Goal: Task Accomplishment & Management: Use online tool/utility

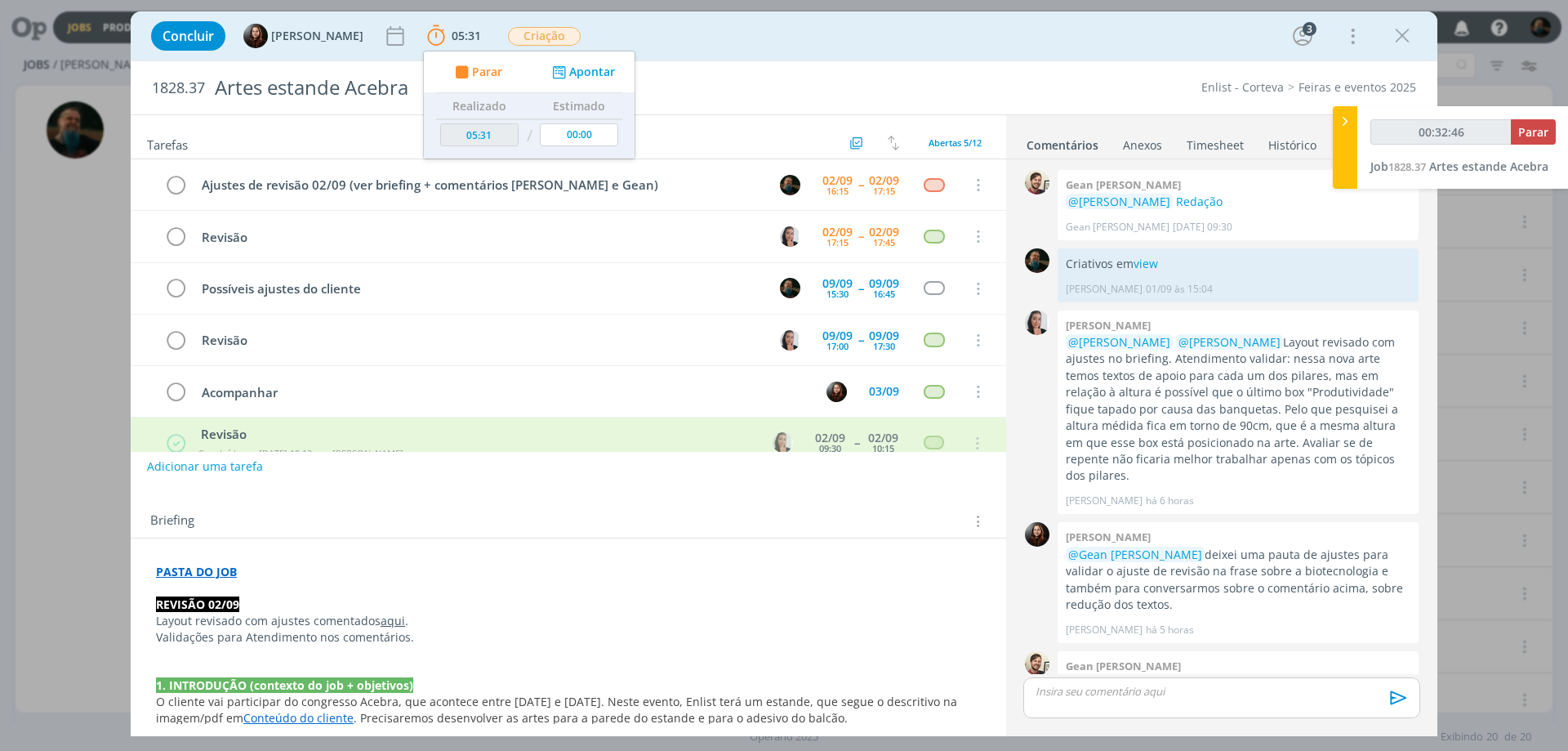
scroll to position [135, 0]
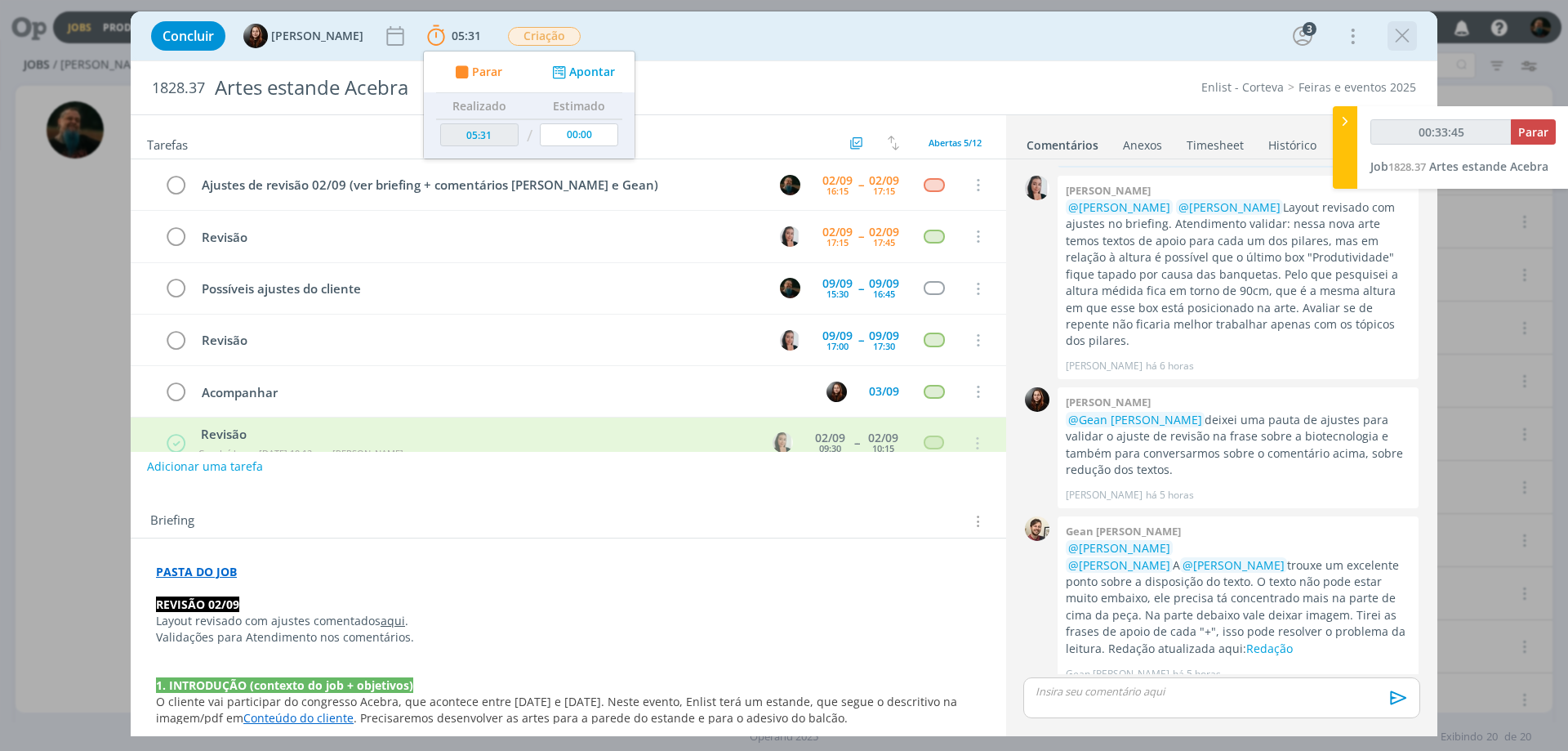
click at [1408, 41] on icon "dialog" at bounding box center [1403, 36] width 25 height 25
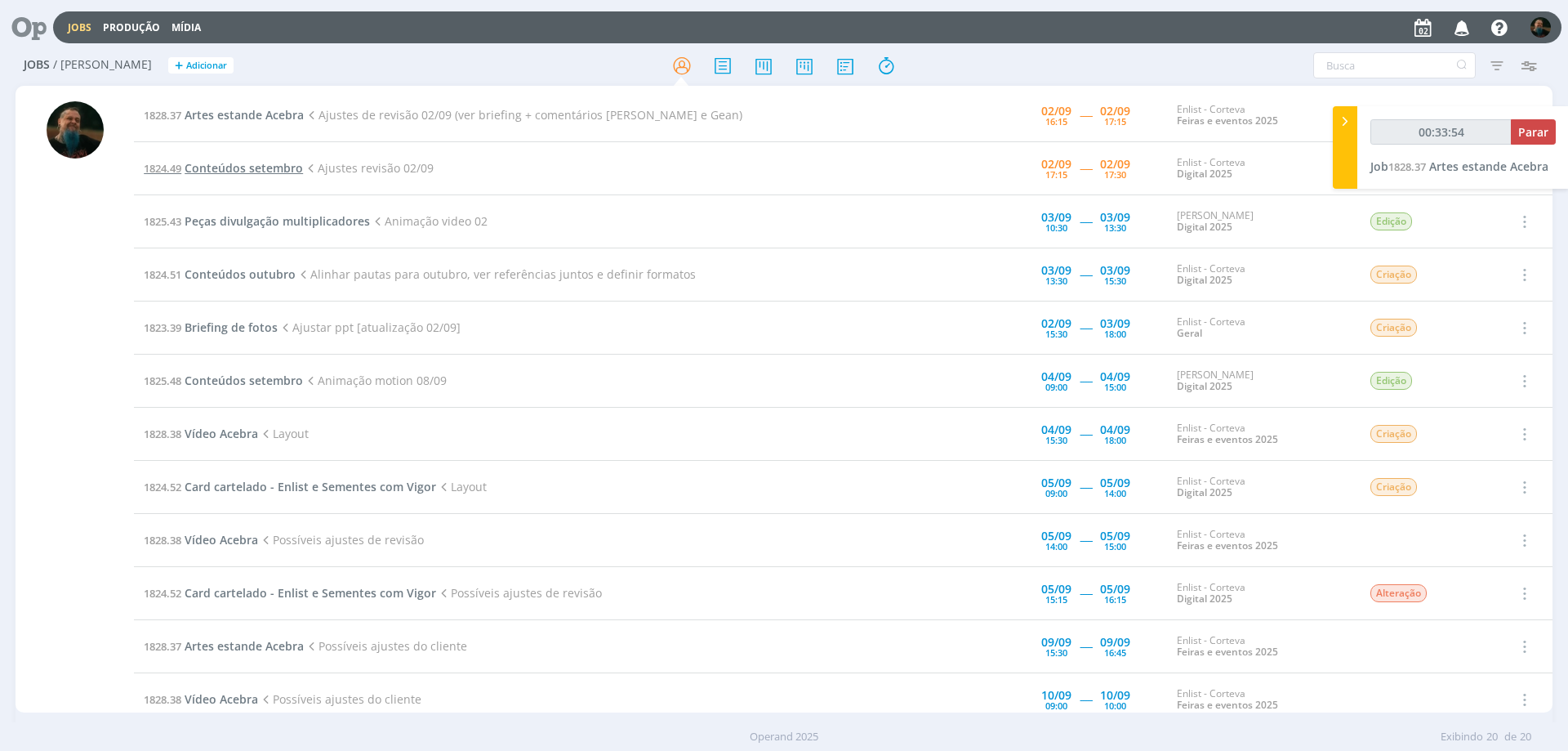
click at [253, 162] on span "Conteúdos setembro" at bounding box center [244, 167] width 119 height 16
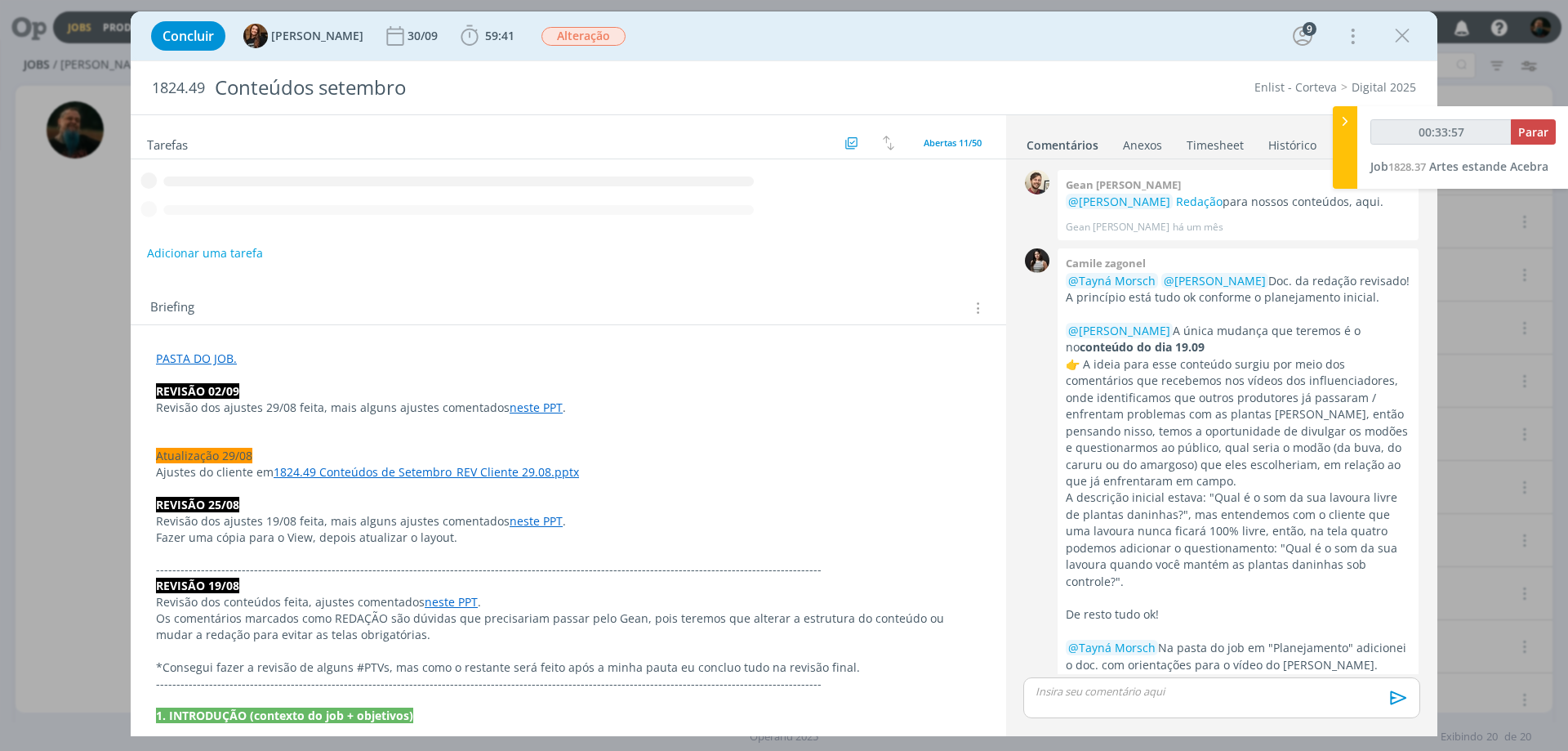
scroll to position [2097, 0]
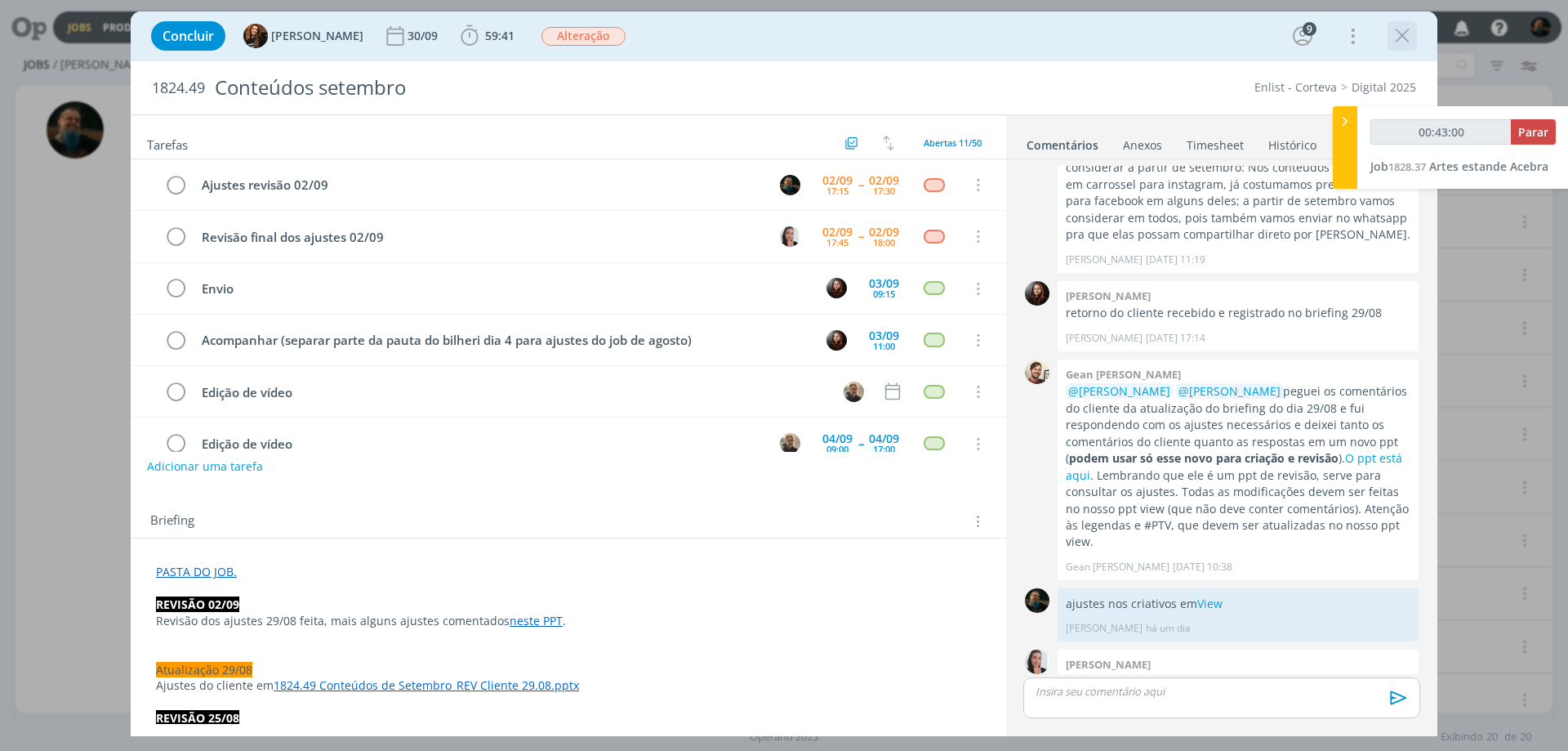
click at [1401, 33] on icon "dialog" at bounding box center [1403, 36] width 25 height 25
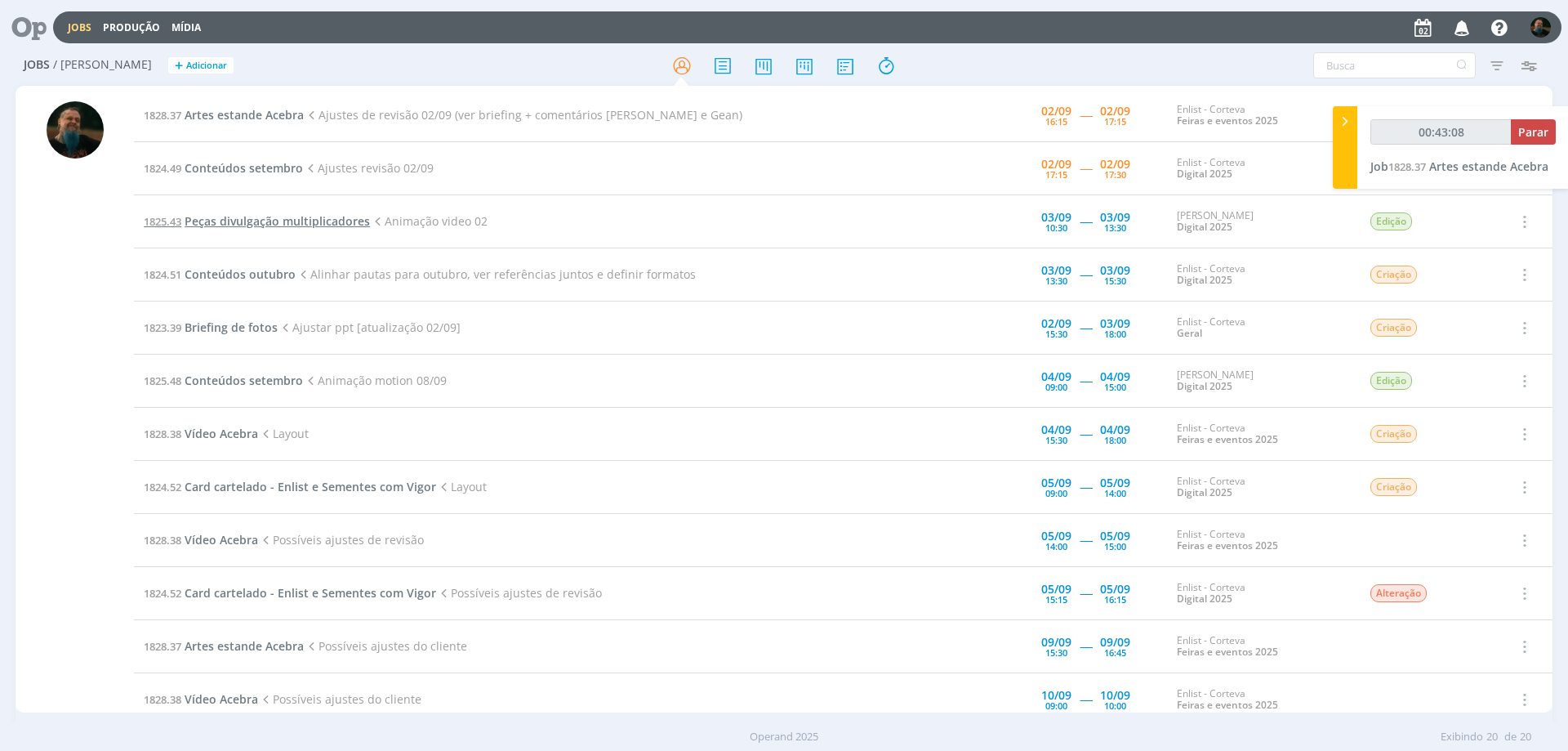
click at [324, 224] on span "Peças divulgação multiplicadores" at bounding box center [277, 221] width 185 height 16
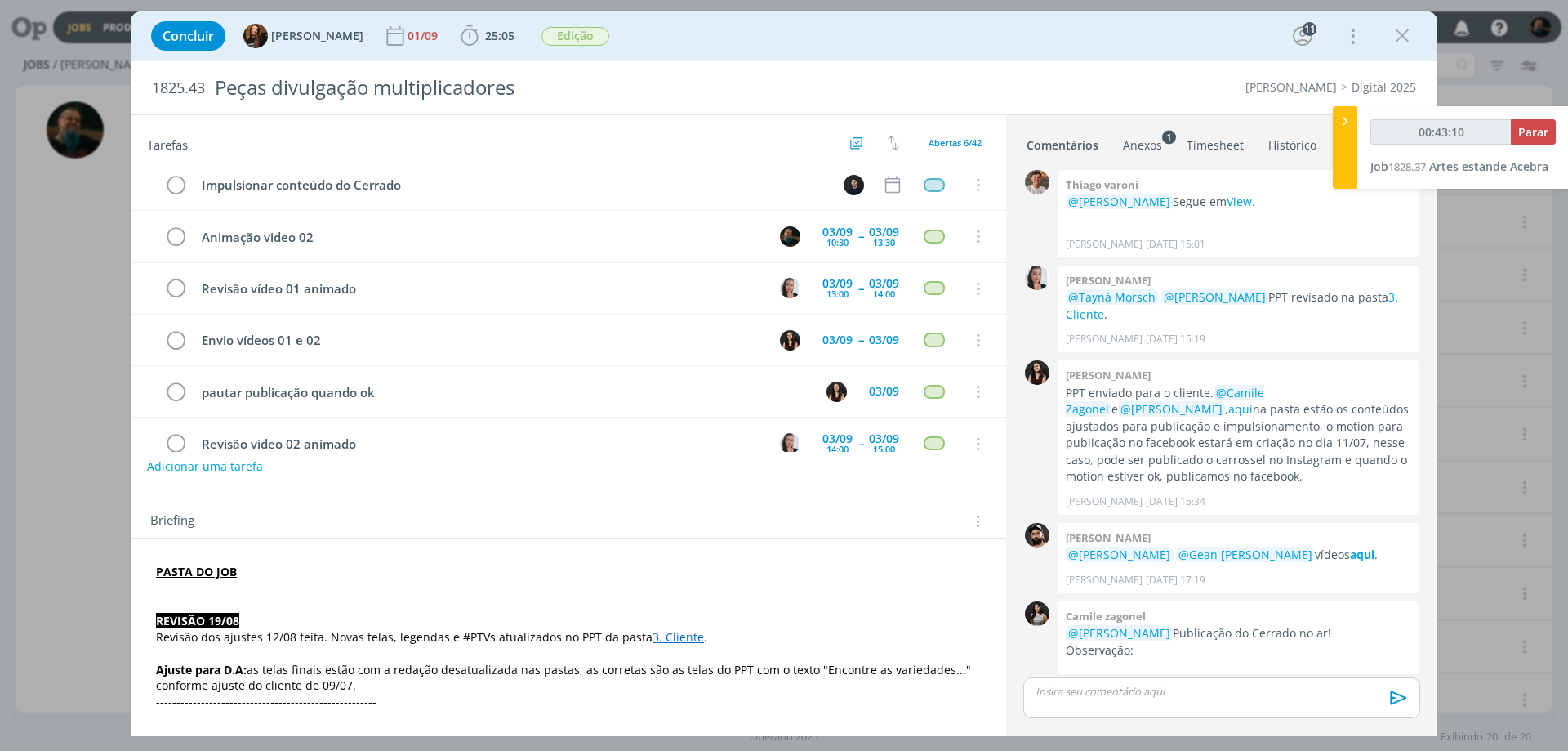
scroll to position [1715, 0]
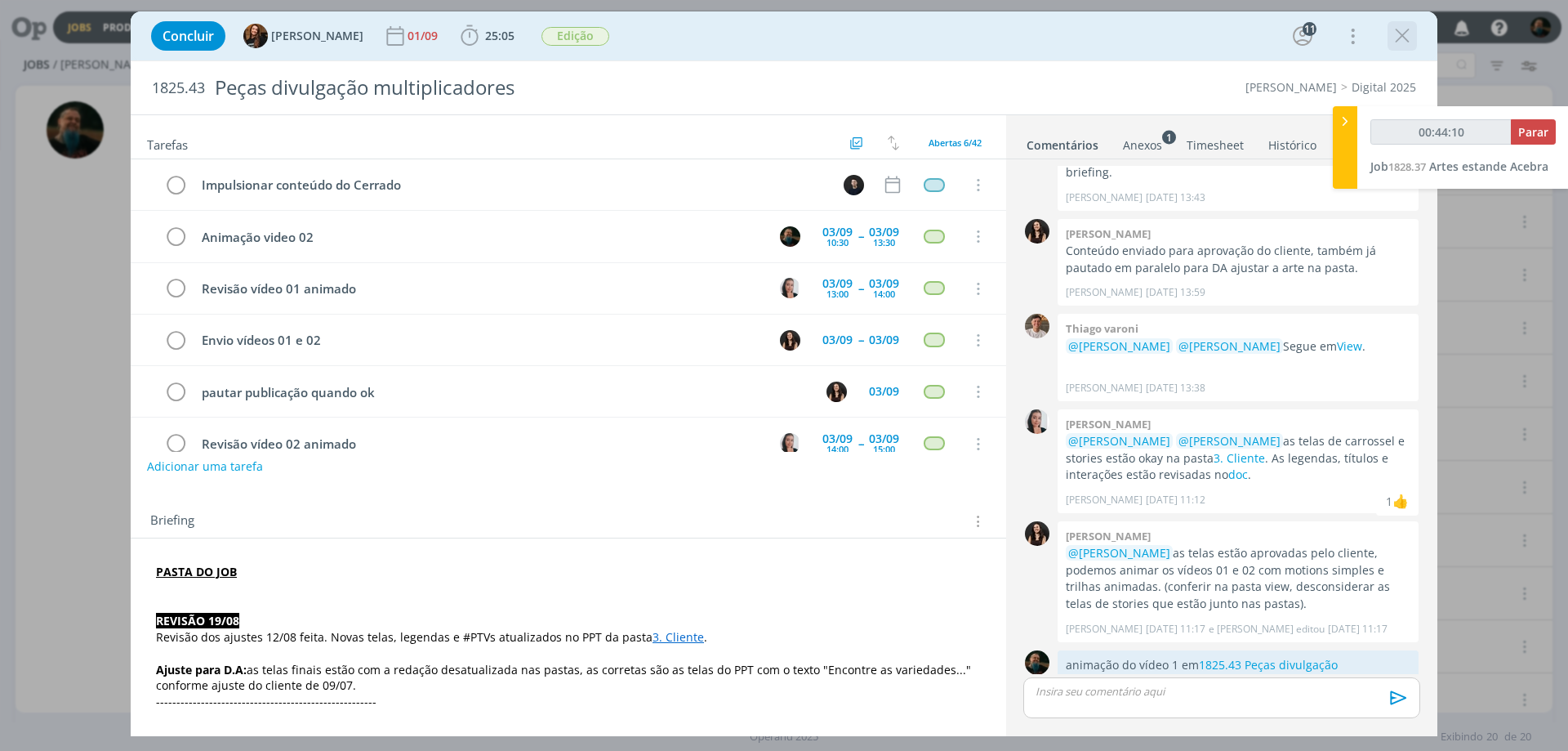
click at [1403, 42] on icon "dialog" at bounding box center [1403, 36] width 25 height 25
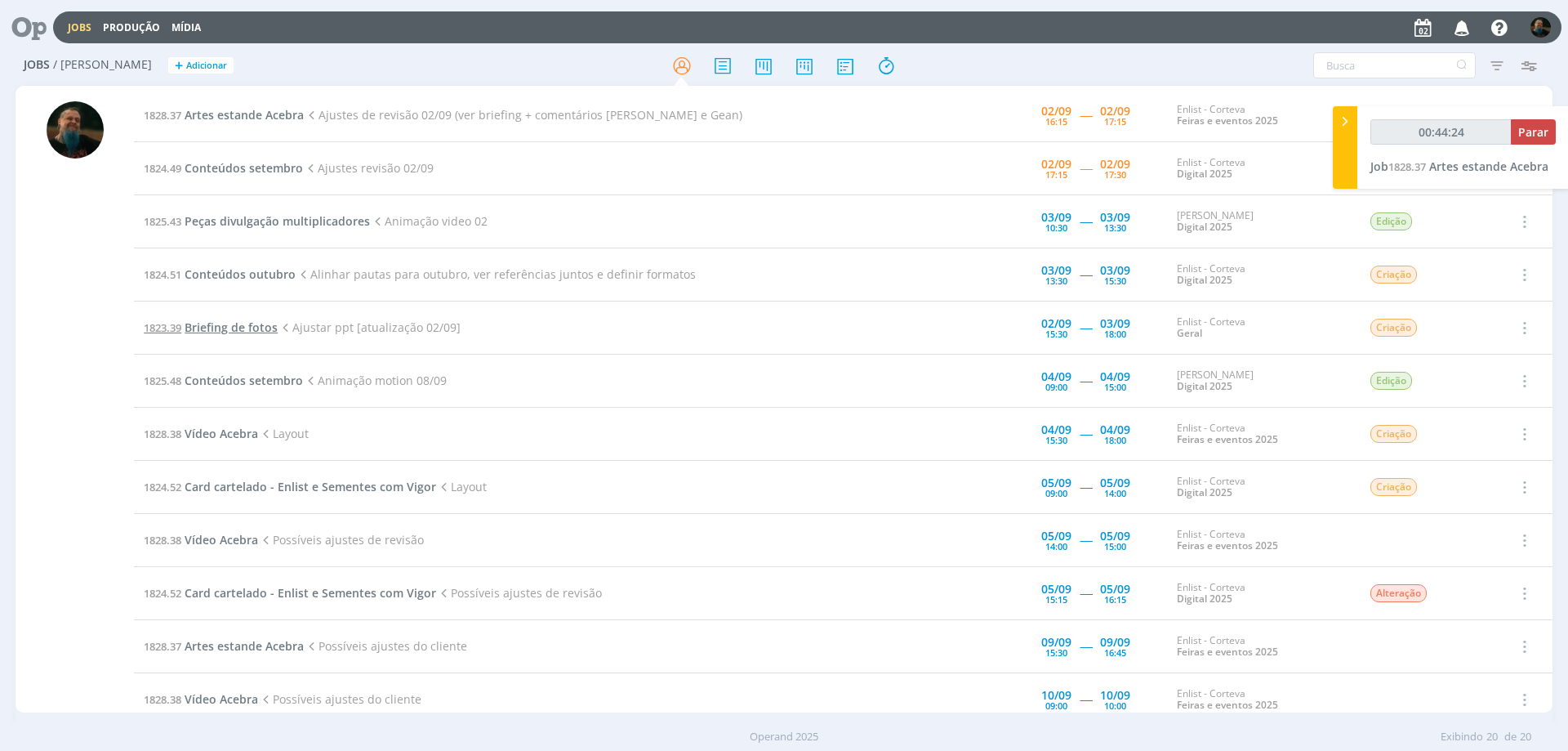
click at [263, 324] on span "Briefing de fotos" at bounding box center [230, 327] width 93 height 16
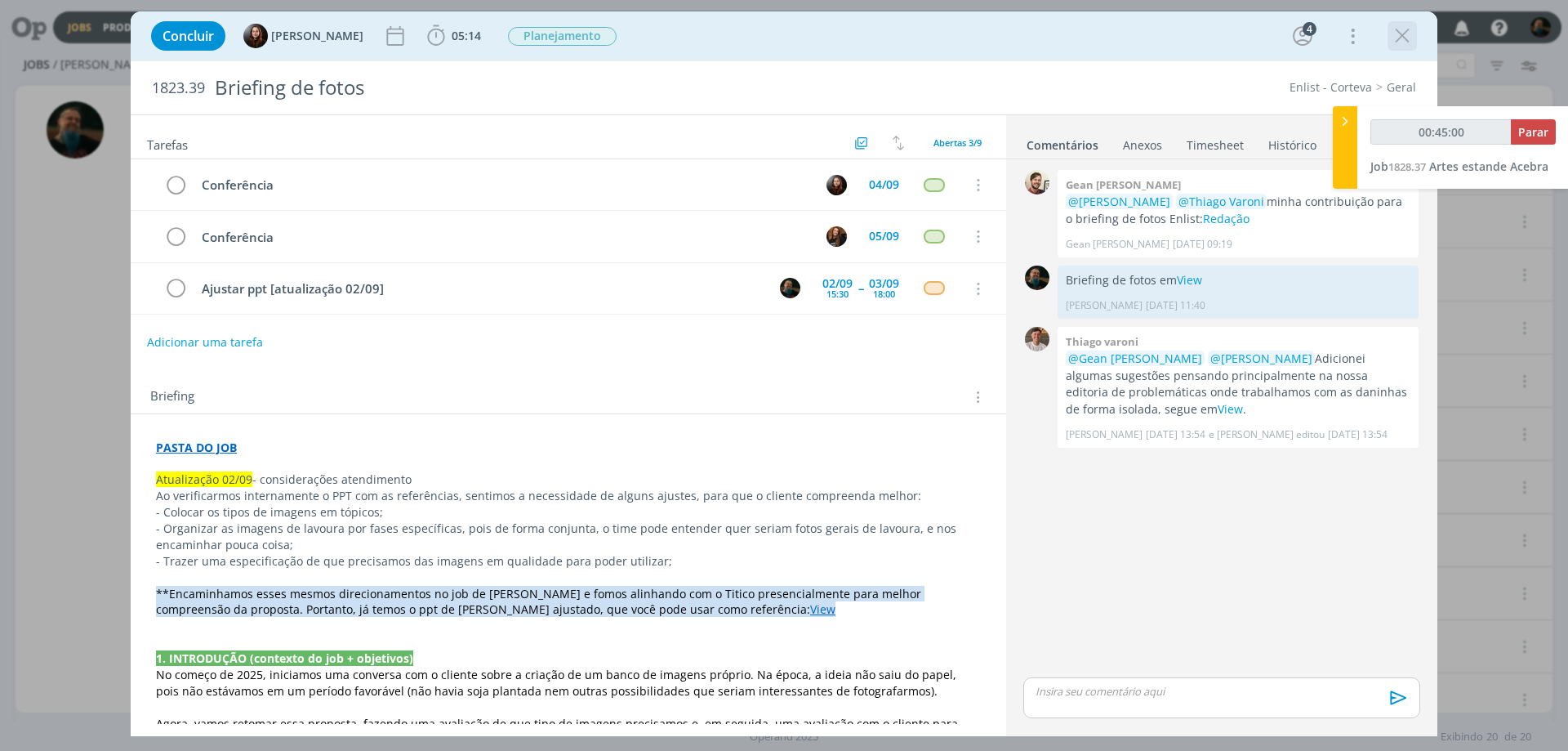
click at [1404, 32] on icon "dialog" at bounding box center [1403, 36] width 25 height 25
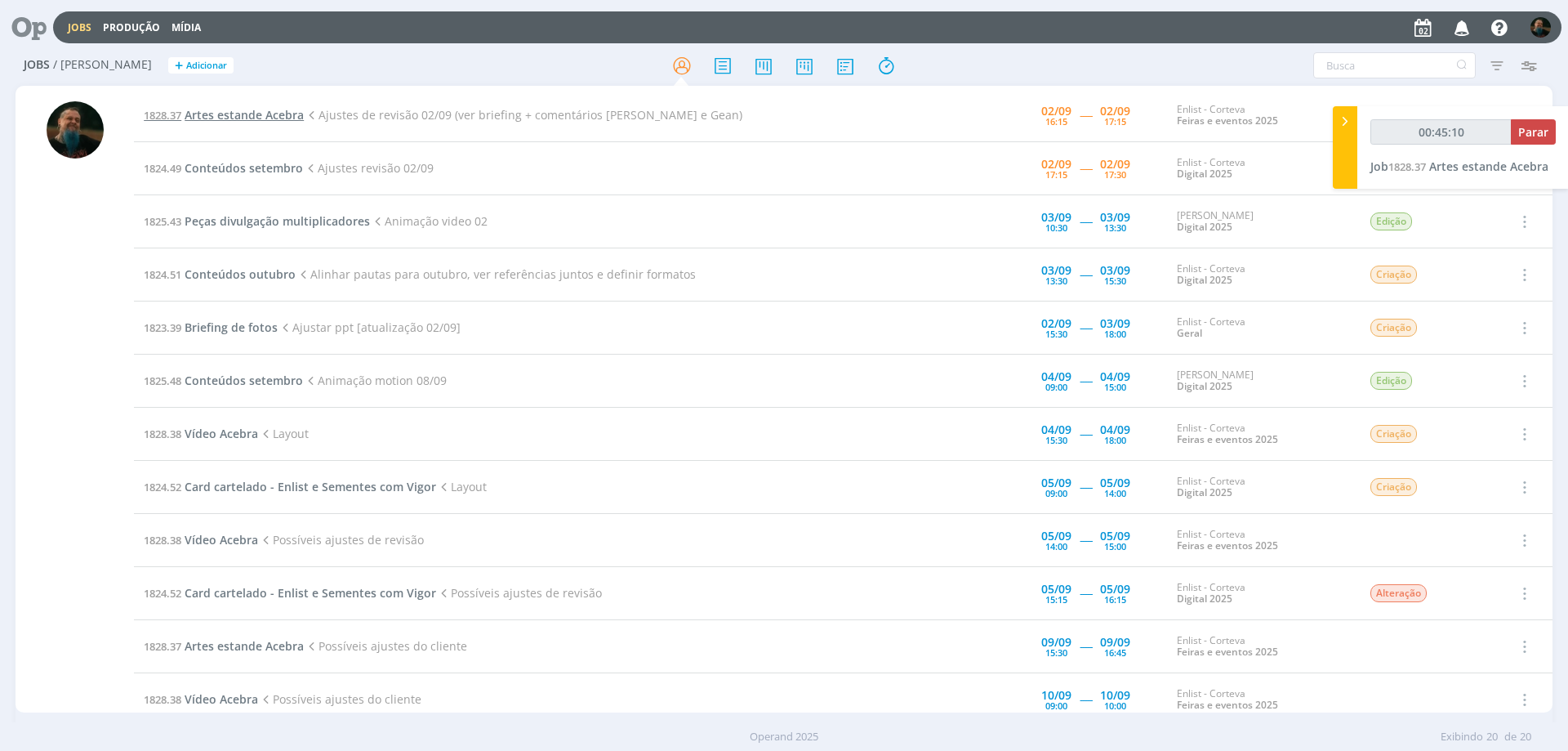
click at [238, 118] on span "Artes estande Acebra" at bounding box center [244, 114] width 119 height 16
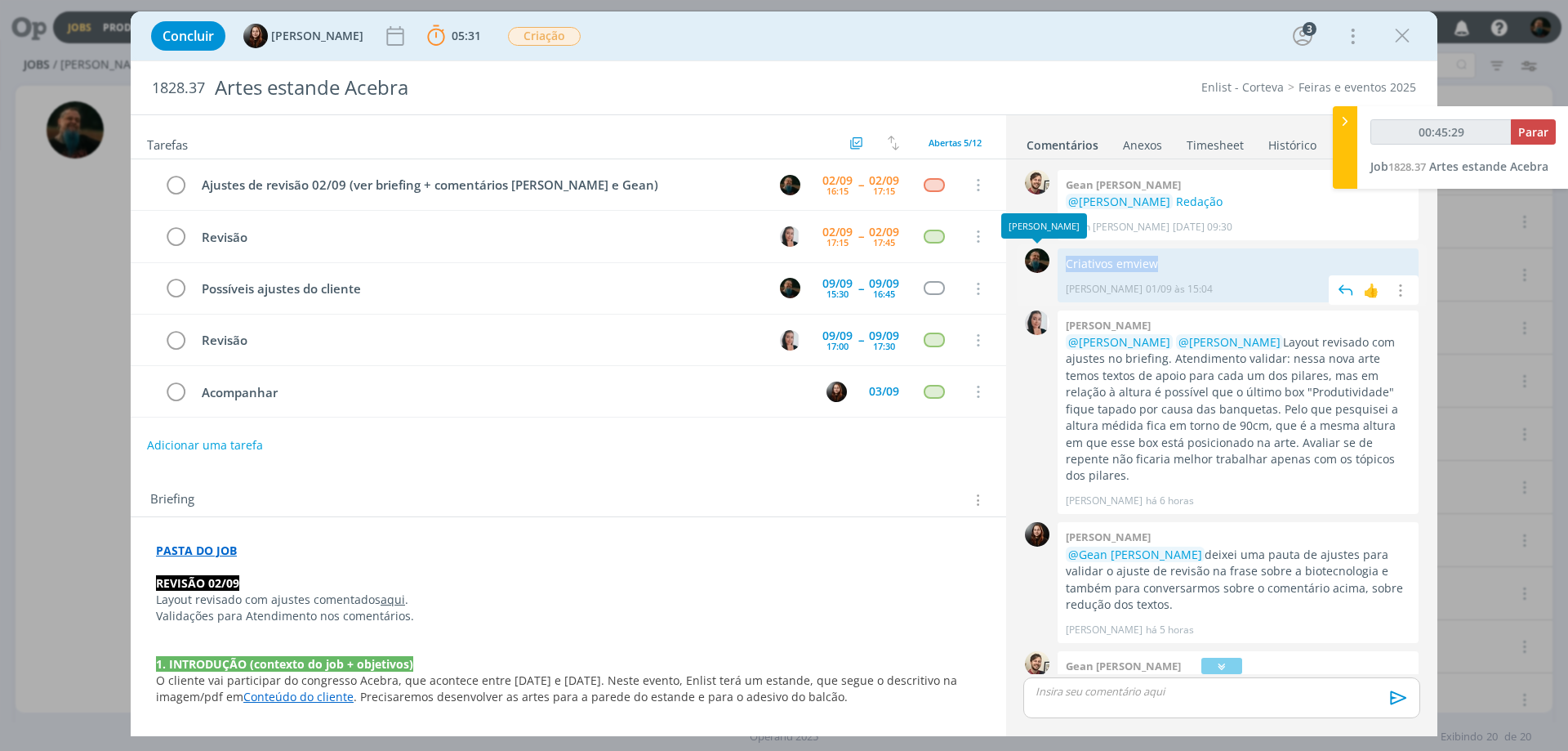
drag, startPoint x: 1168, startPoint y: 256, endPoint x: 1056, endPoint y: 268, distance: 112.6
click at [1056, 268] on div "0 Criativos em view [PERSON_NAME] [DATE] 15:04 👍 Editar Excluir" at bounding box center [1221, 275] width 410 height 61
copy div "0 Criativos em view"
click at [1130, 694] on p "dialog" at bounding box center [1221, 692] width 371 height 15
type input "00:45:30"
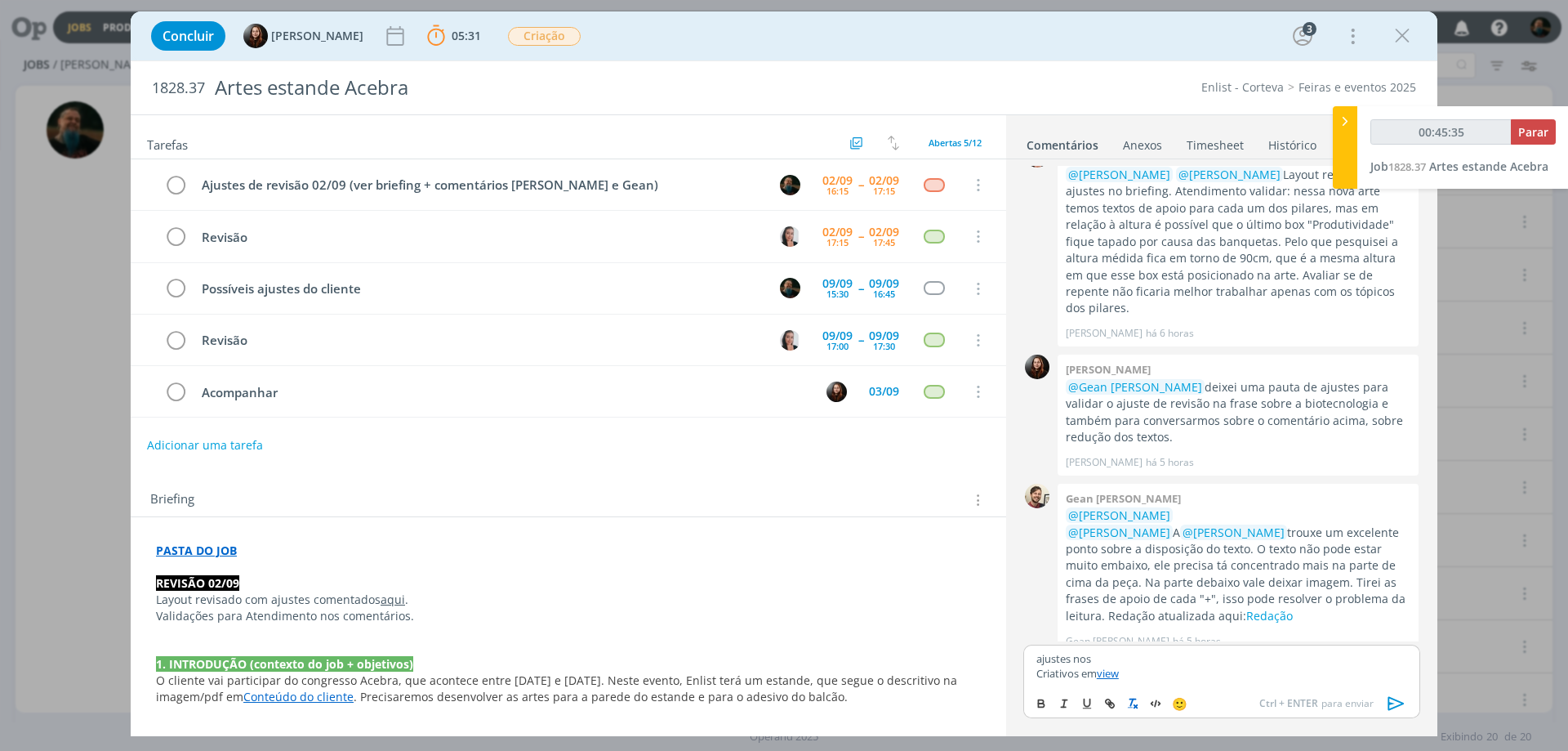
scroll to position [166, 0]
click at [1394, 709] on icon "dialog" at bounding box center [1397, 703] width 25 height 25
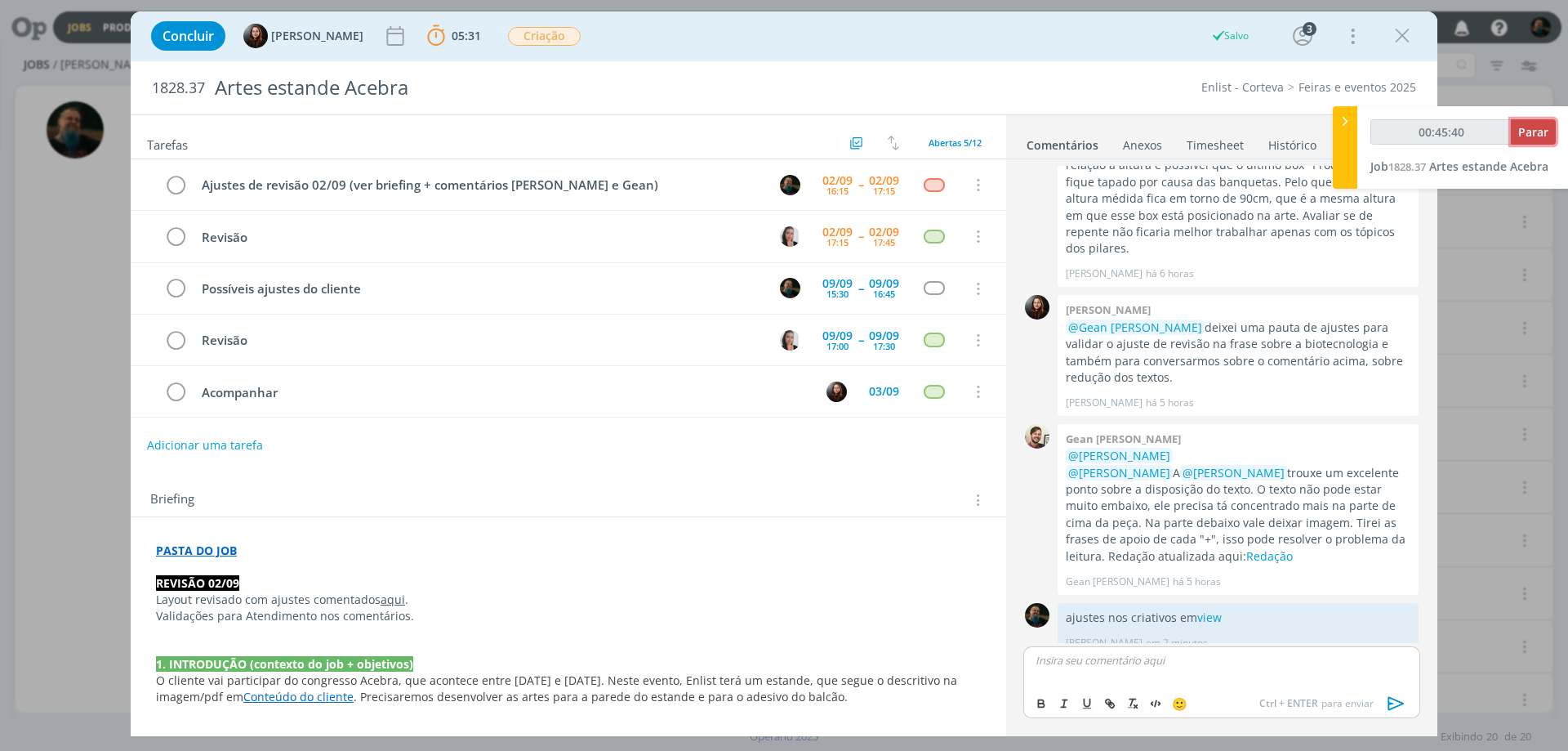
click at [1533, 133] on span "Parar" at bounding box center [1533, 132] width 30 height 16
type input "00:45:41"
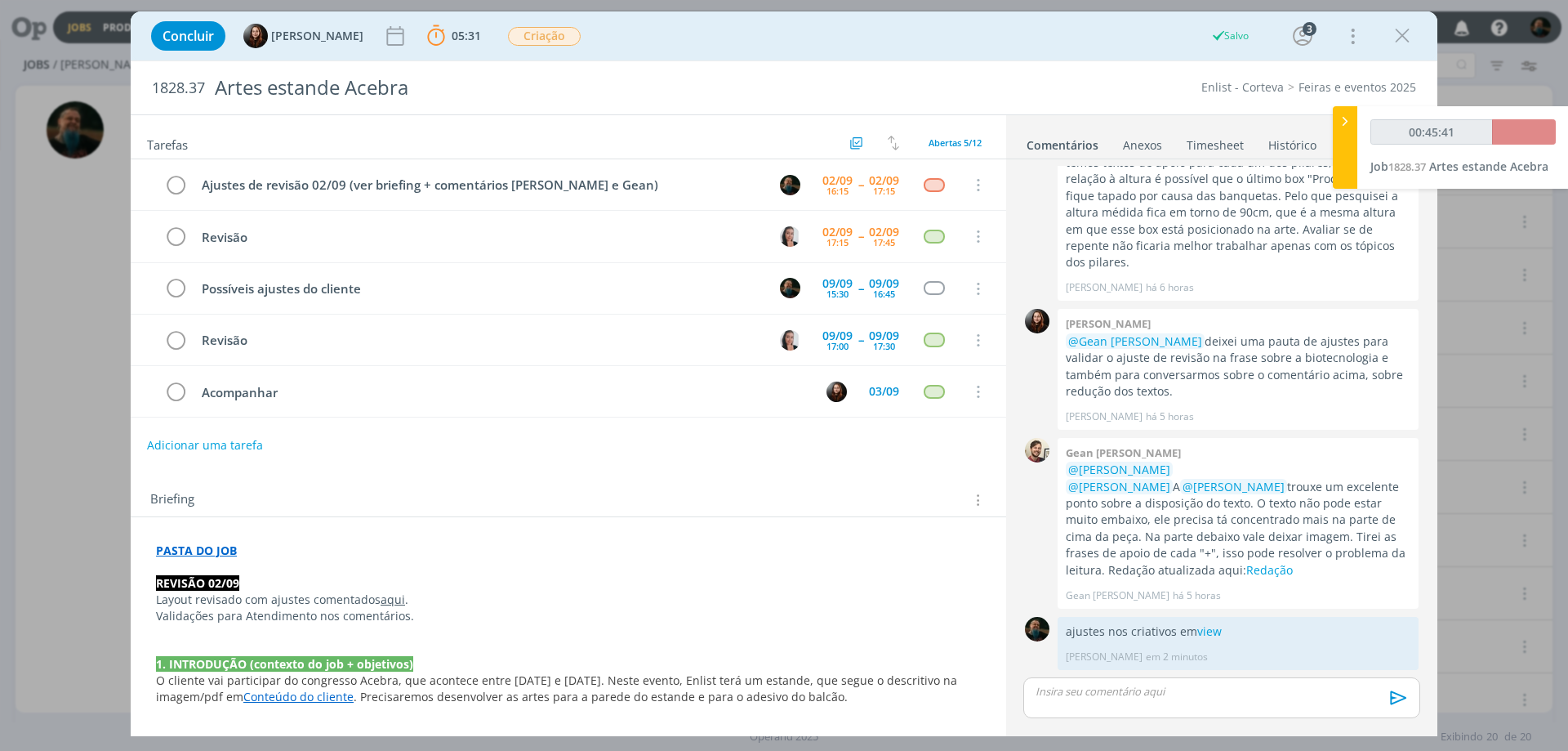
scroll to position [196, 0]
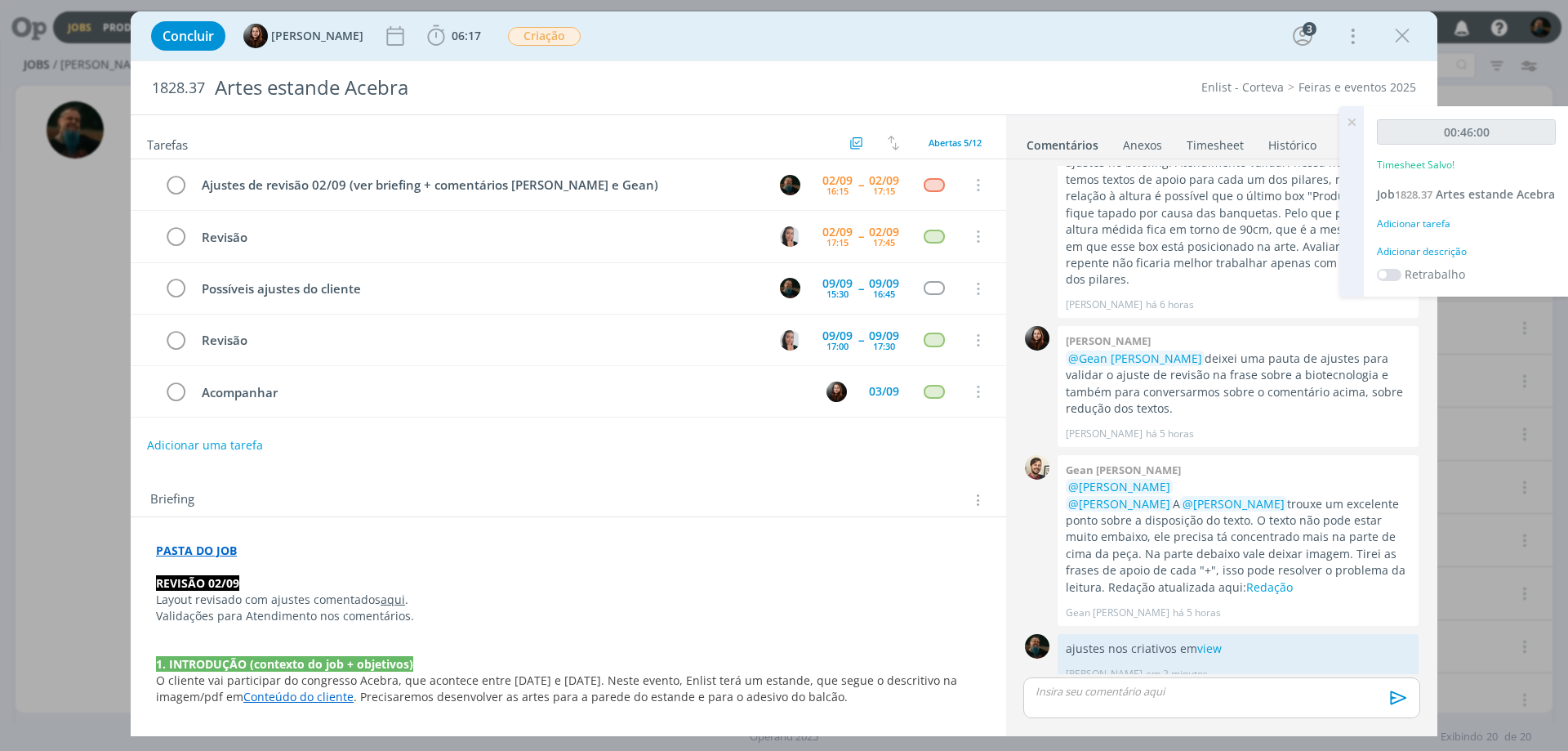
click at [1447, 259] on div "Adicionar descrição" at bounding box center [1466, 252] width 179 height 15
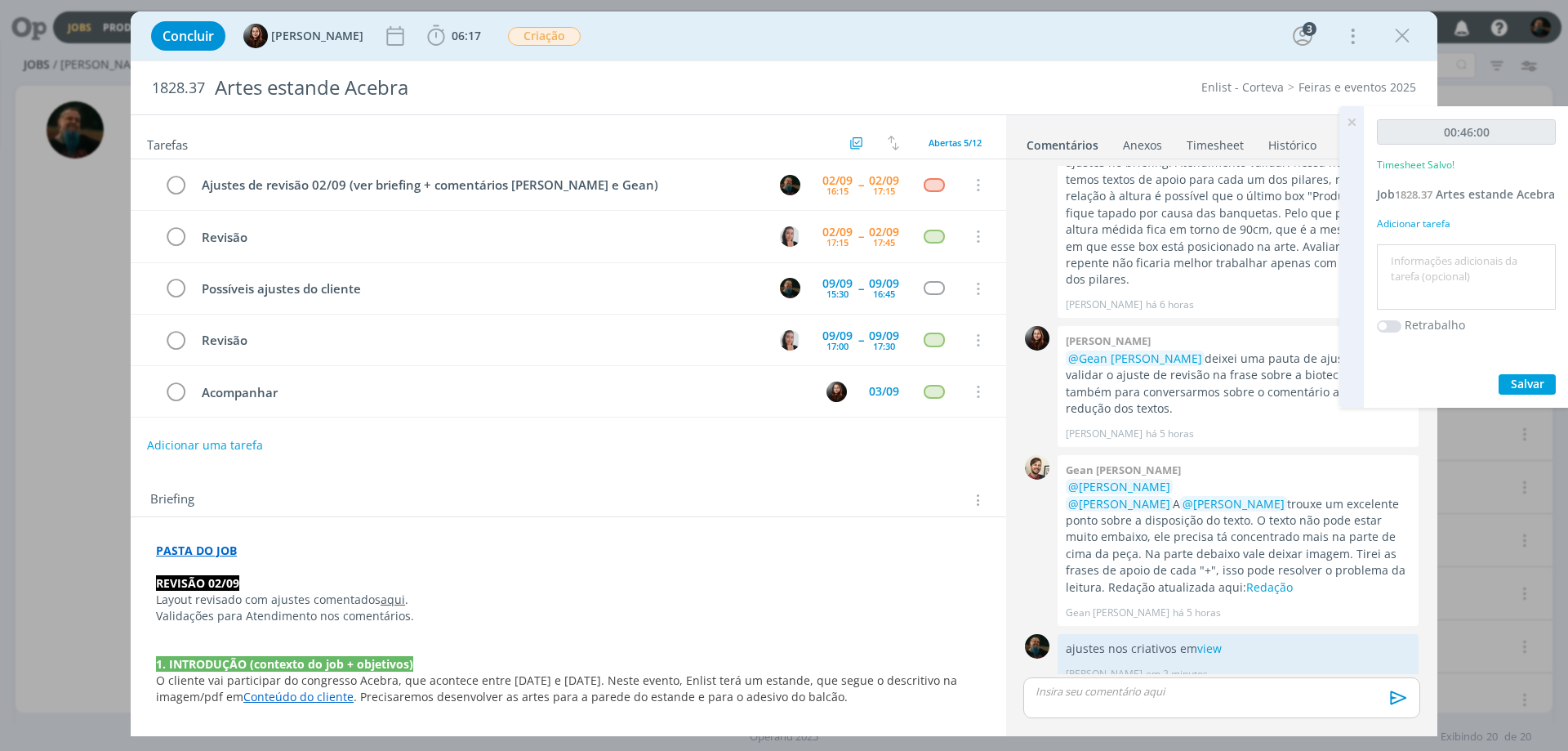
click at [1445, 287] on textarea at bounding box center [1466, 278] width 170 height 58
type textarea "ajustes de layout"
click at [1519, 391] on span "Salvar" at bounding box center [1528, 383] width 34 height 16
click at [1347, 121] on icon at bounding box center [1352, 122] width 30 height 32
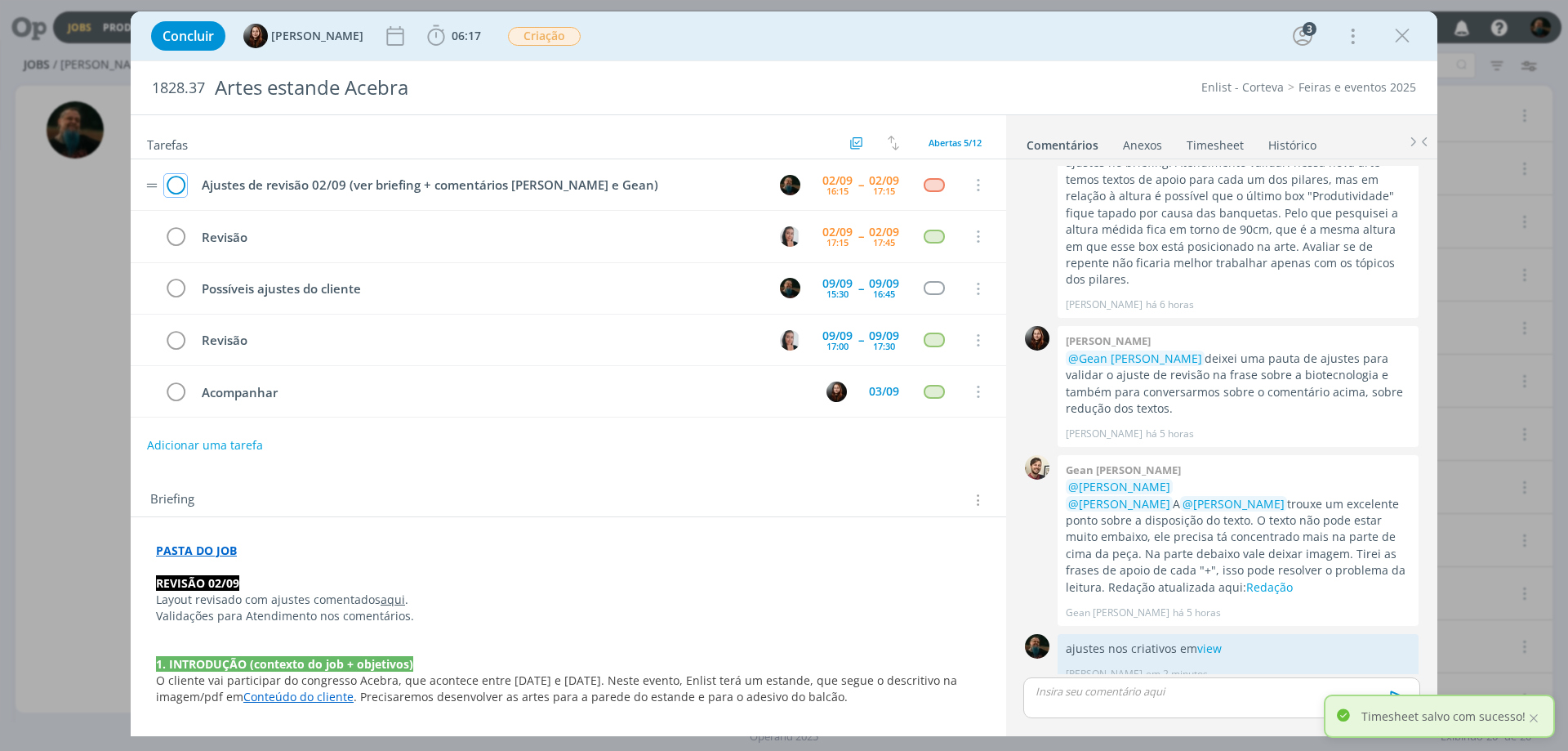
click at [169, 182] on icon "dialog" at bounding box center [175, 185] width 23 height 25
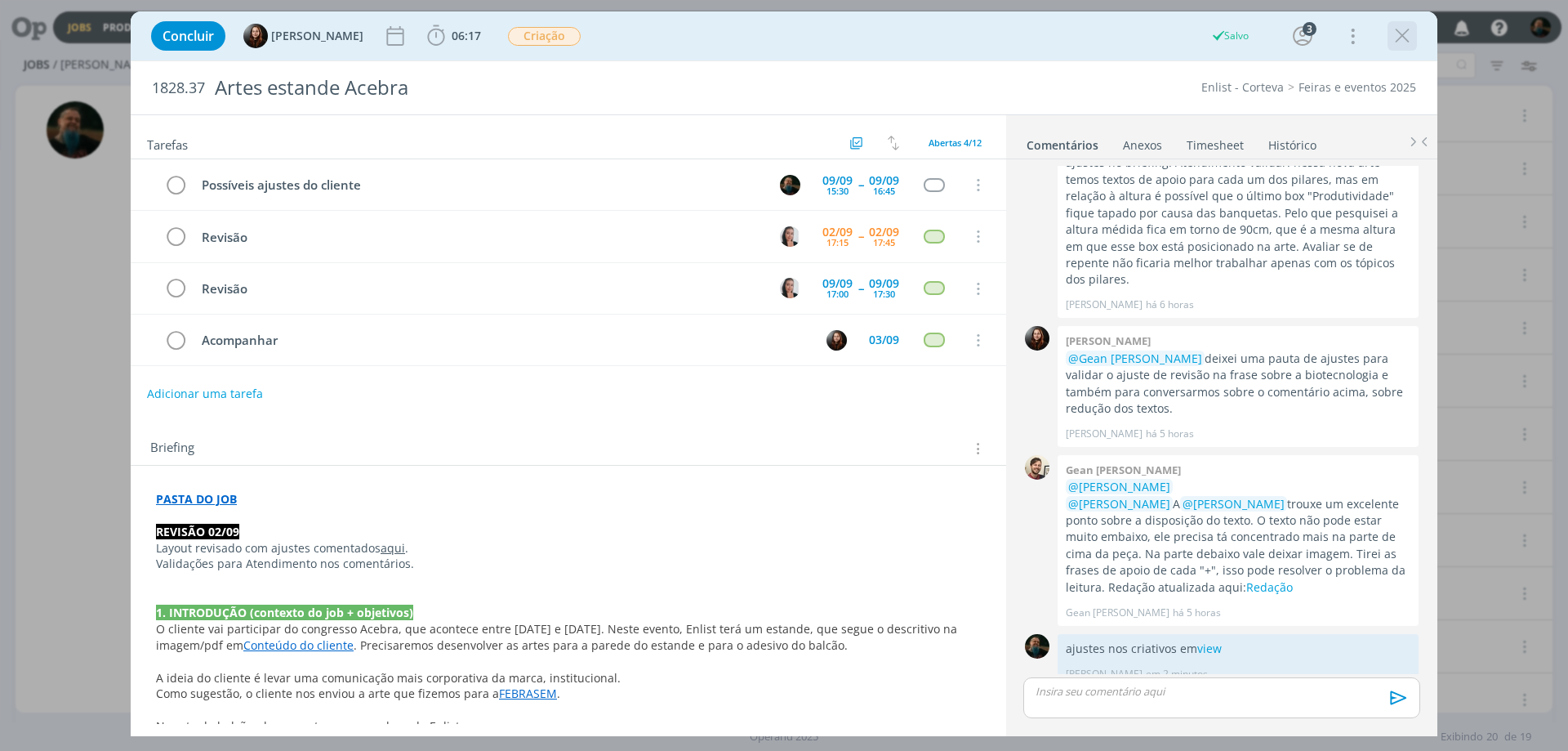
click at [1400, 34] on icon "dialog" at bounding box center [1403, 36] width 25 height 25
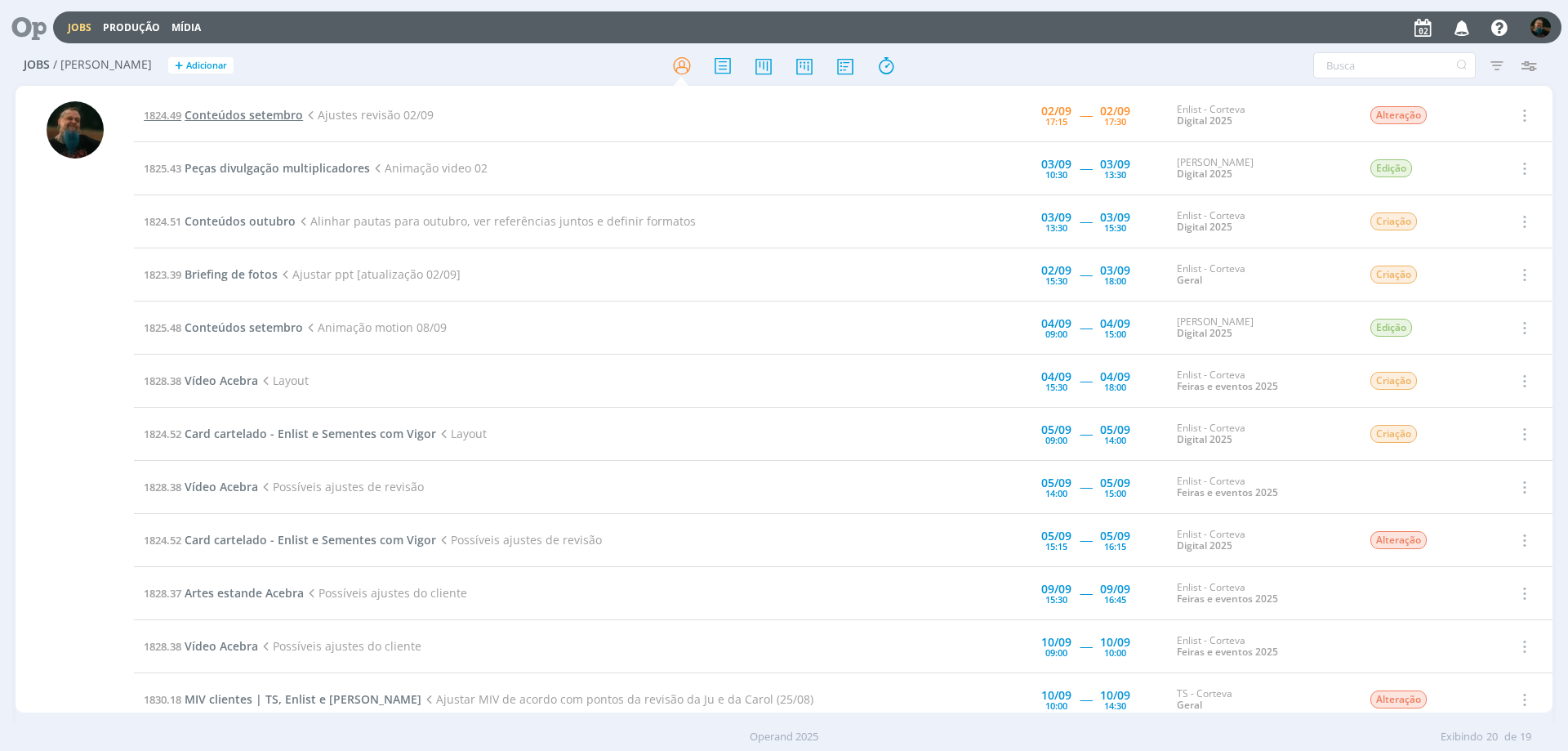
click at [236, 108] on span "Conteúdos setembro" at bounding box center [244, 114] width 119 height 16
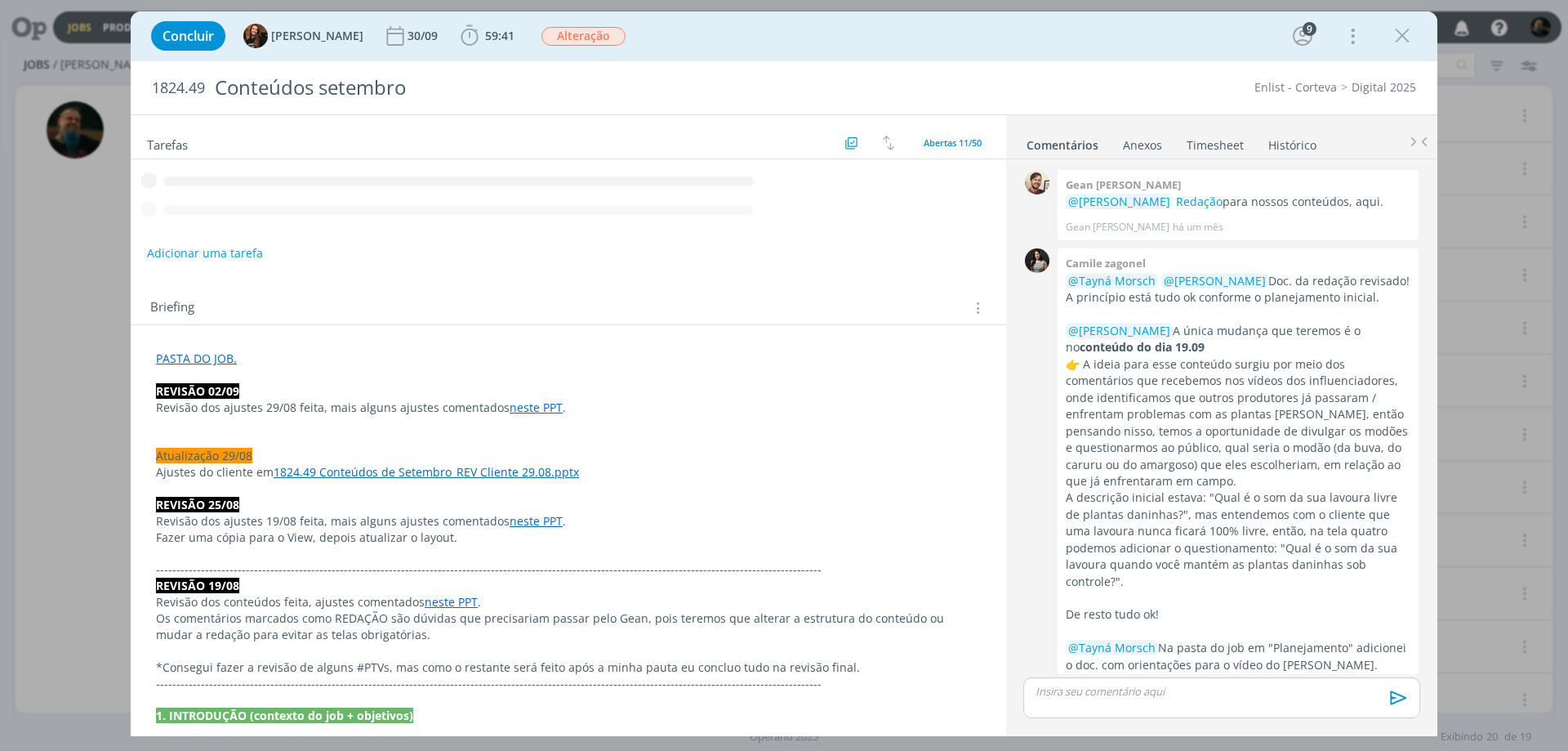
scroll to position [2097, 0]
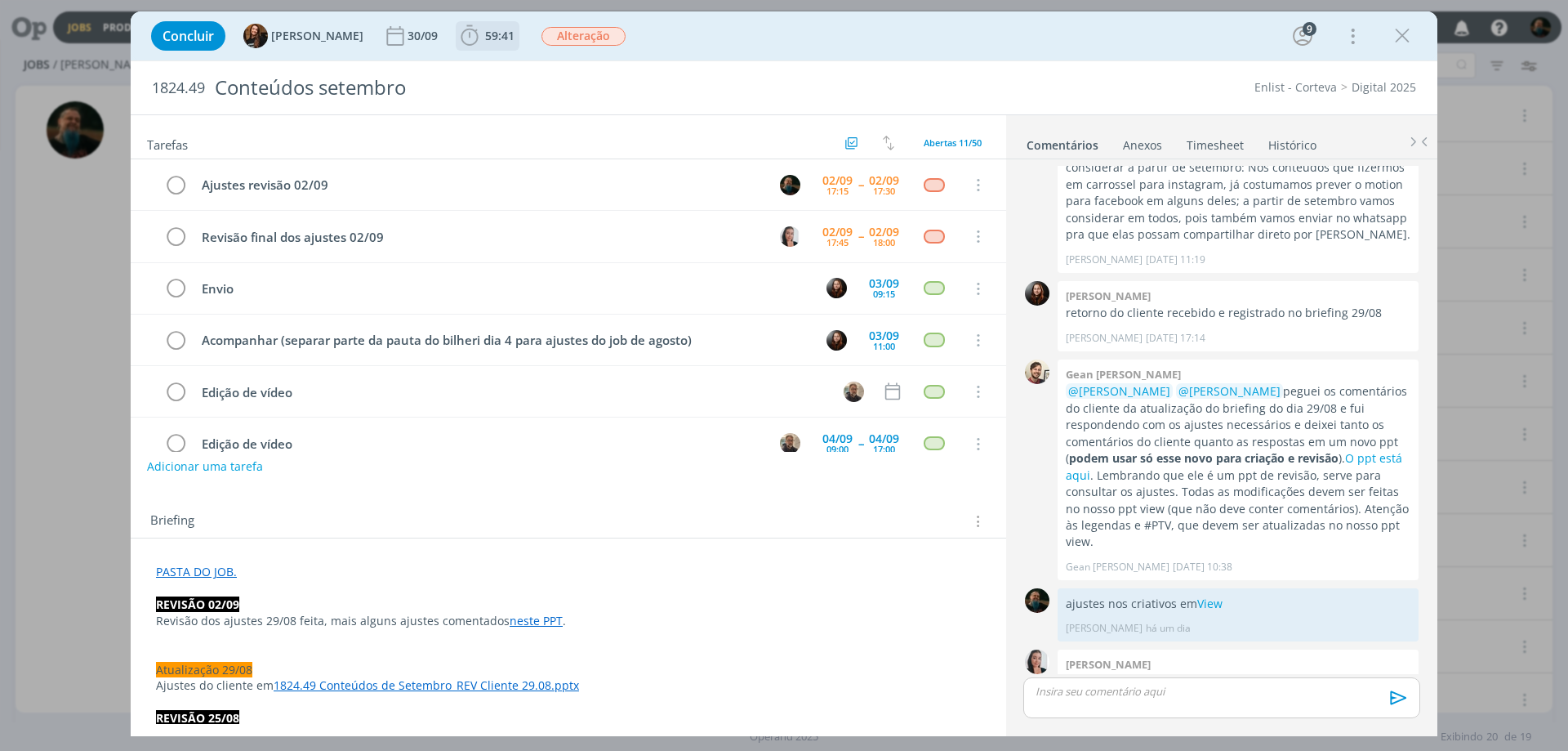
click at [483, 44] on span "59:41" at bounding box center [487, 36] width 60 height 25
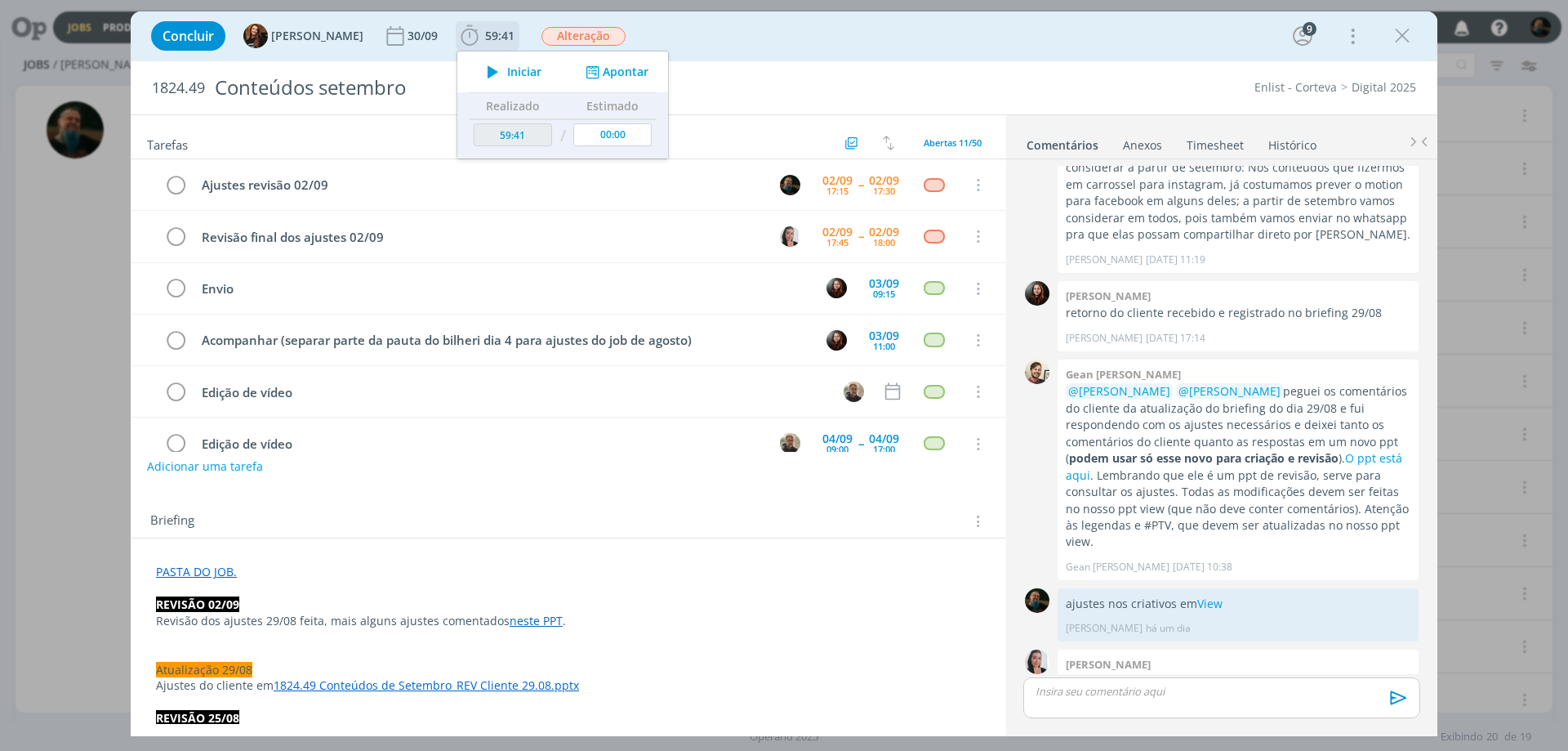
click at [508, 73] on span "Iniciar" at bounding box center [524, 72] width 35 height 12
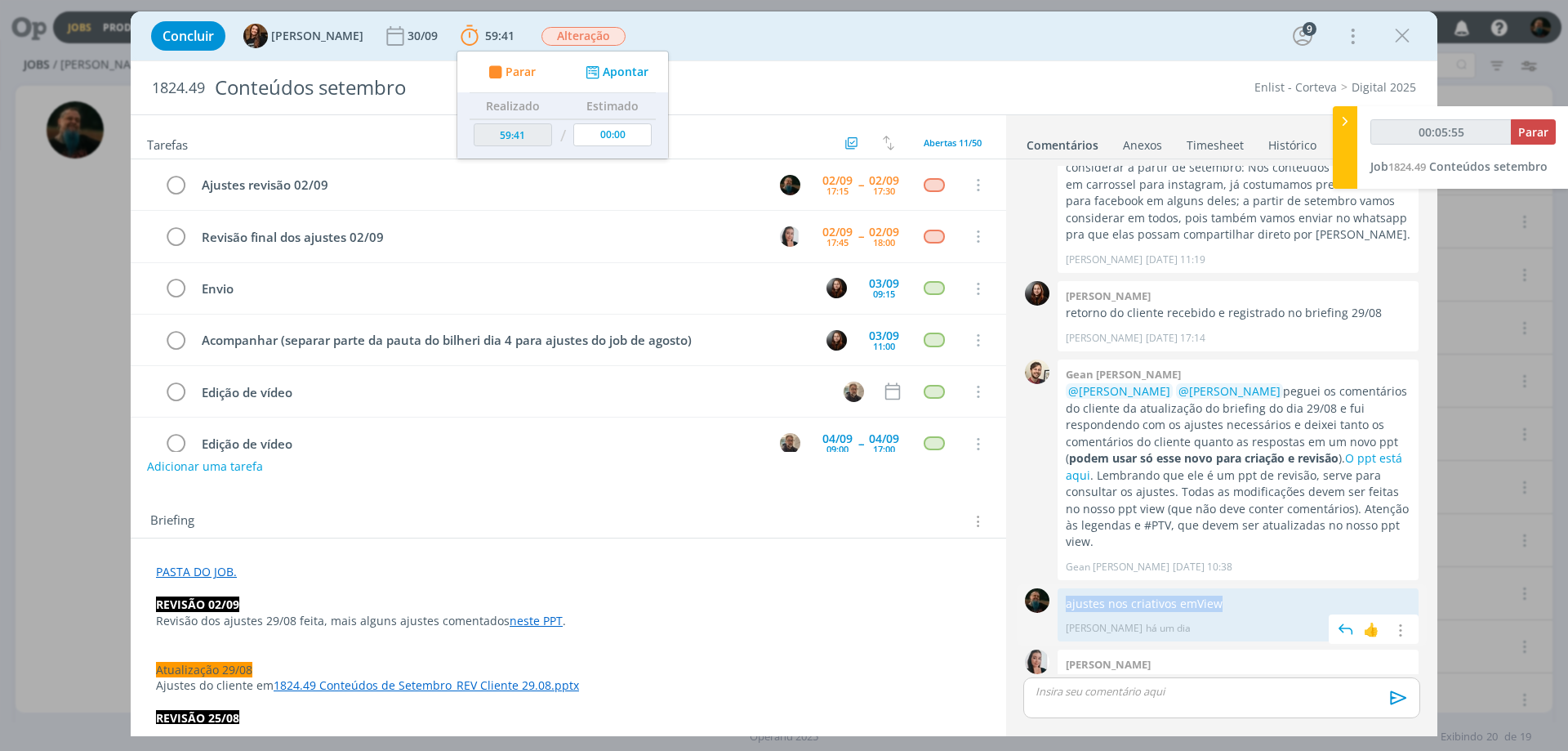
drag, startPoint x: 1160, startPoint y: 543, endPoint x: 1068, endPoint y: 545, distance: 92.0
click at [1068, 595] on p "ajustes nos criativos em View" at bounding box center [1238, 604] width 345 height 16
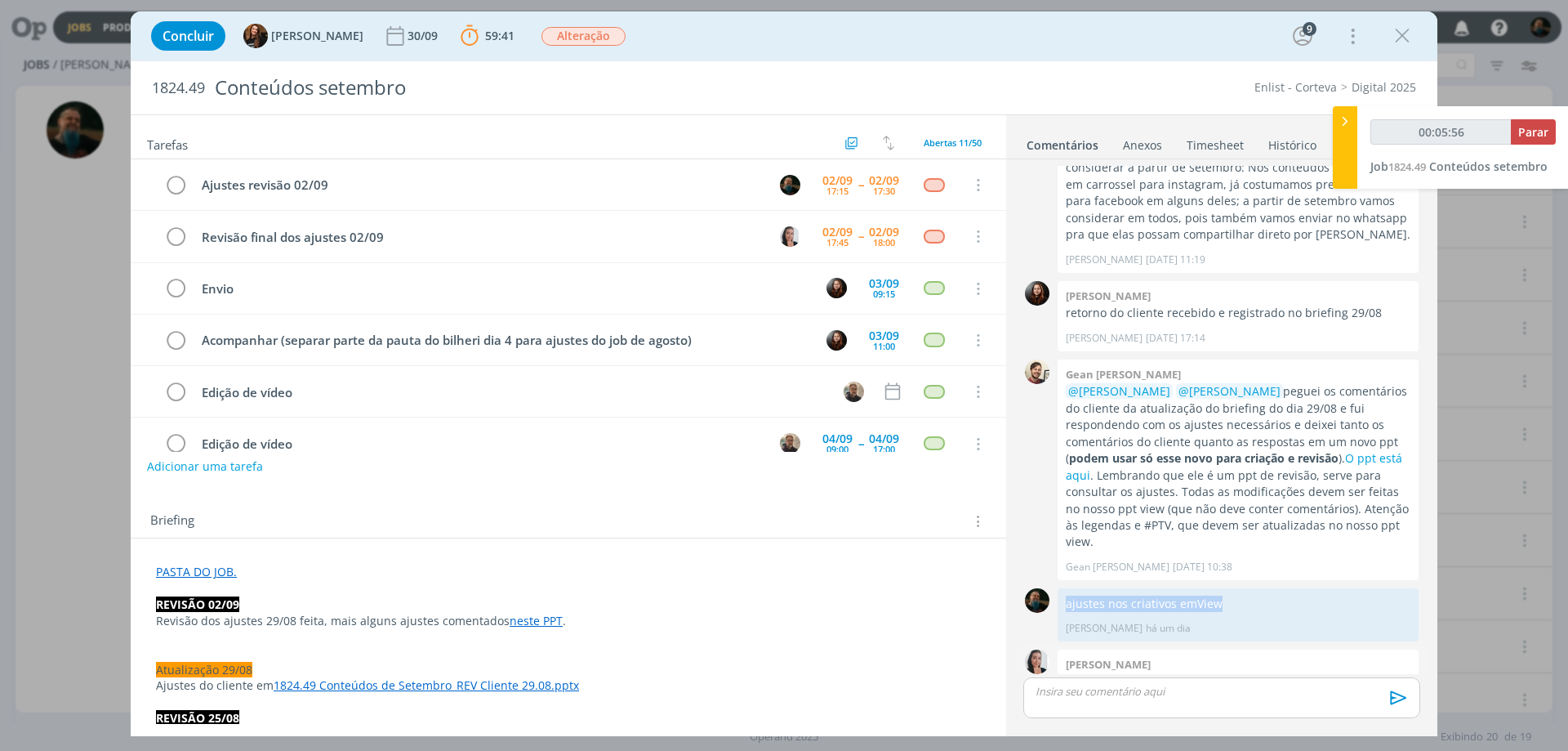
copy p "ajustes nos criativos em View"
click at [1130, 692] on p "dialog" at bounding box center [1221, 692] width 371 height 15
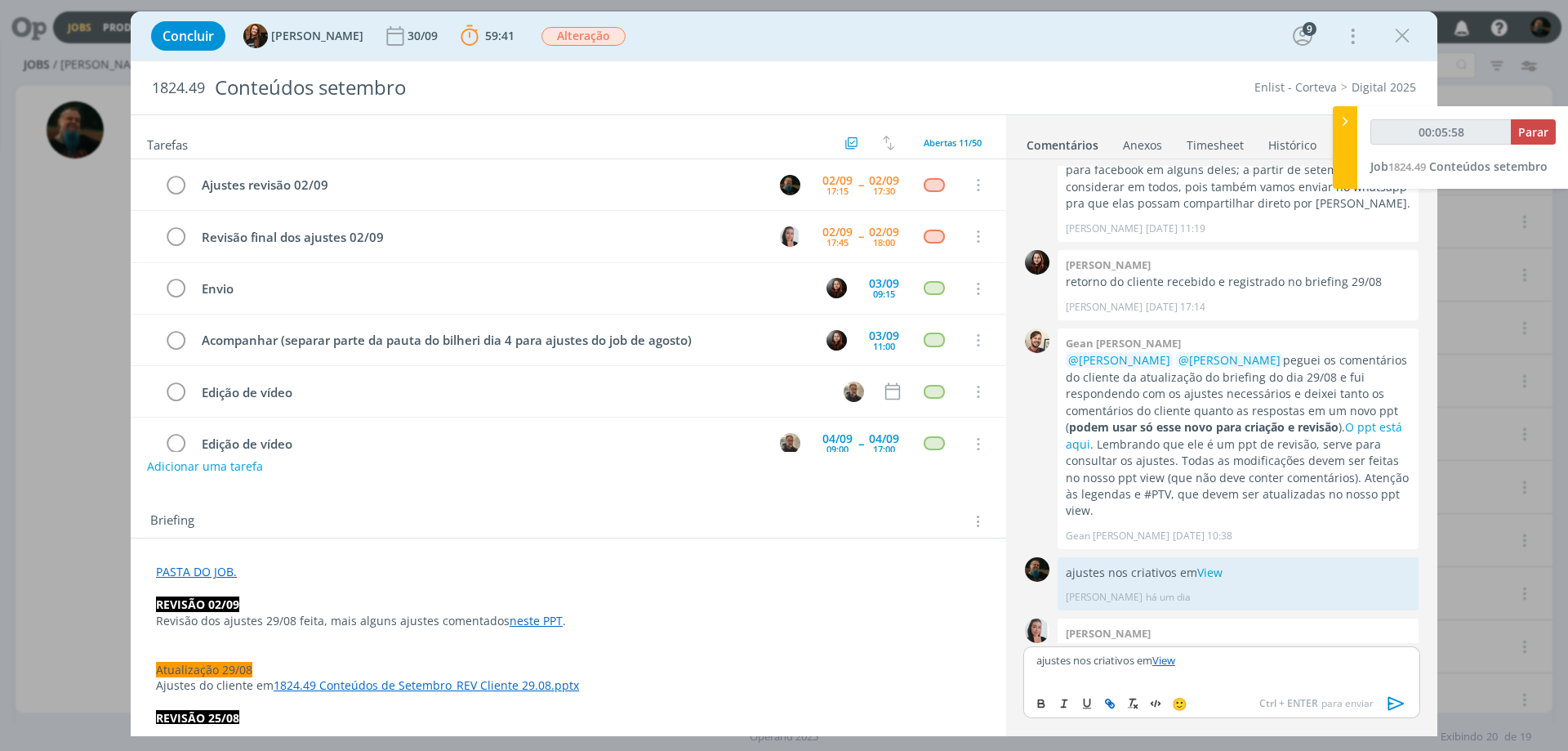
click at [1391, 706] on icon "dialog" at bounding box center [1397, 703] width 25 height 25
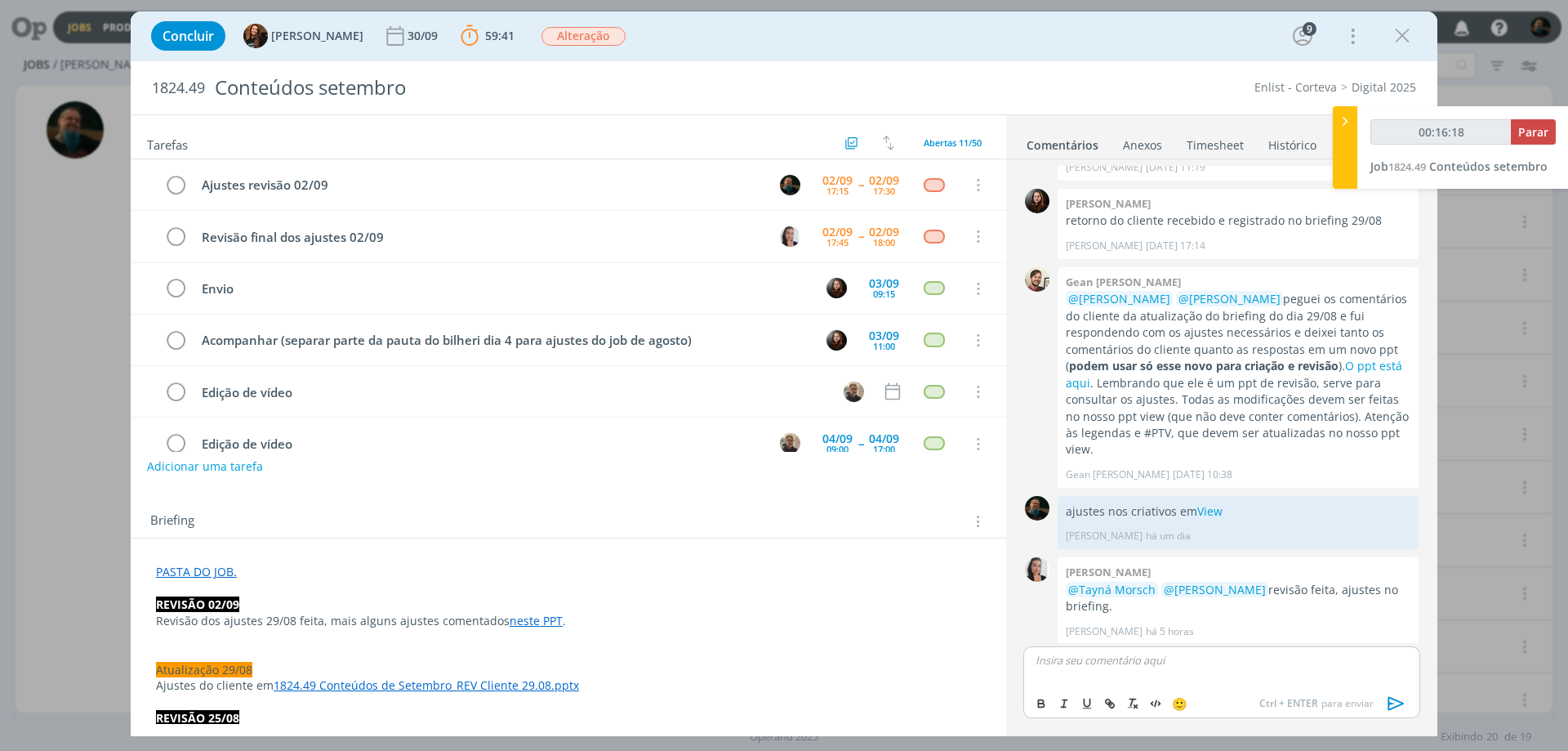
type input "00:16:19"
click at [1524, 132] on span "Parar" at bounding box center [1533, 132] width 30 height 16
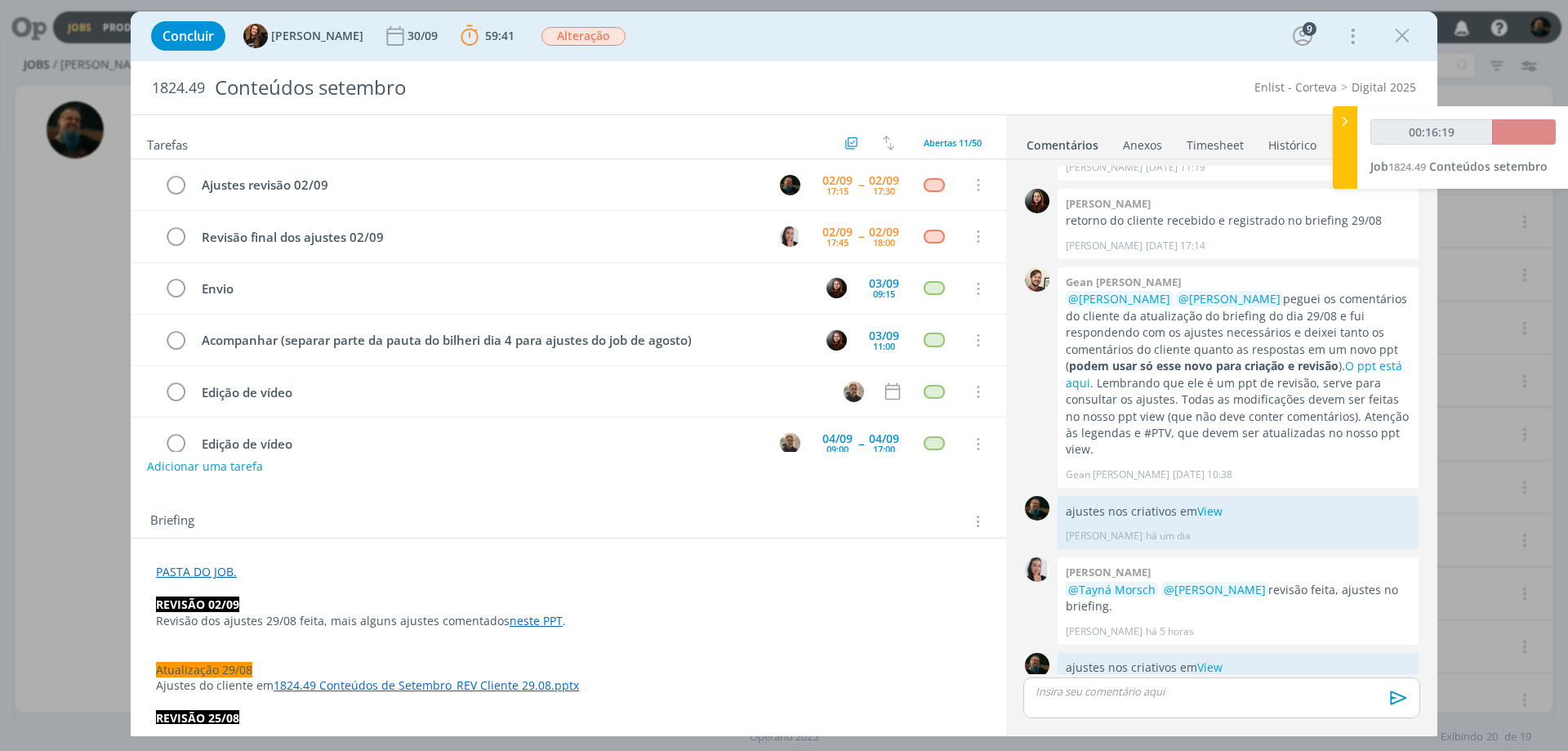
scroll to position [2159, 0]
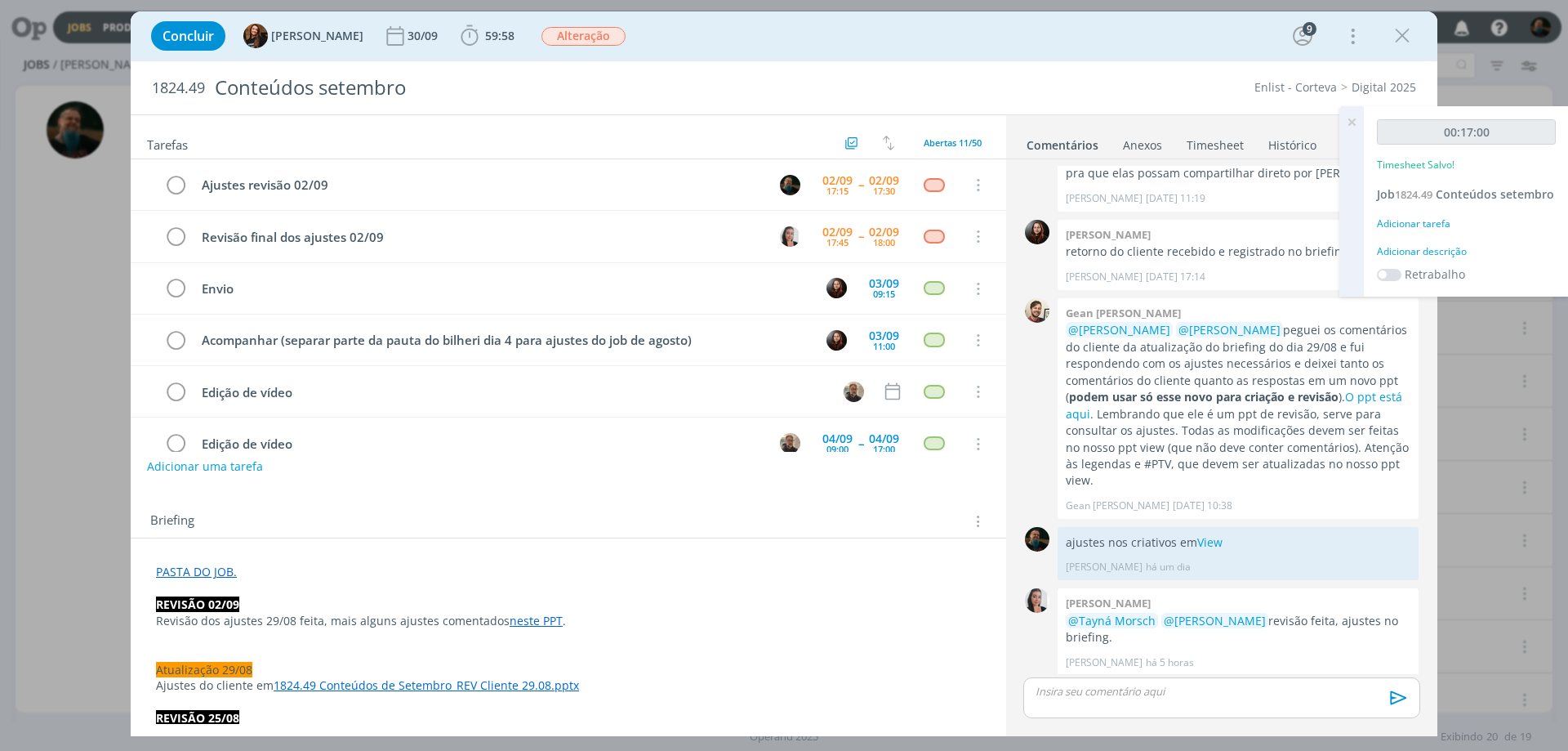
click at [1442, 249] on div "Adicionar descrição" at bounding box center [1466, 252] width 179 height 15
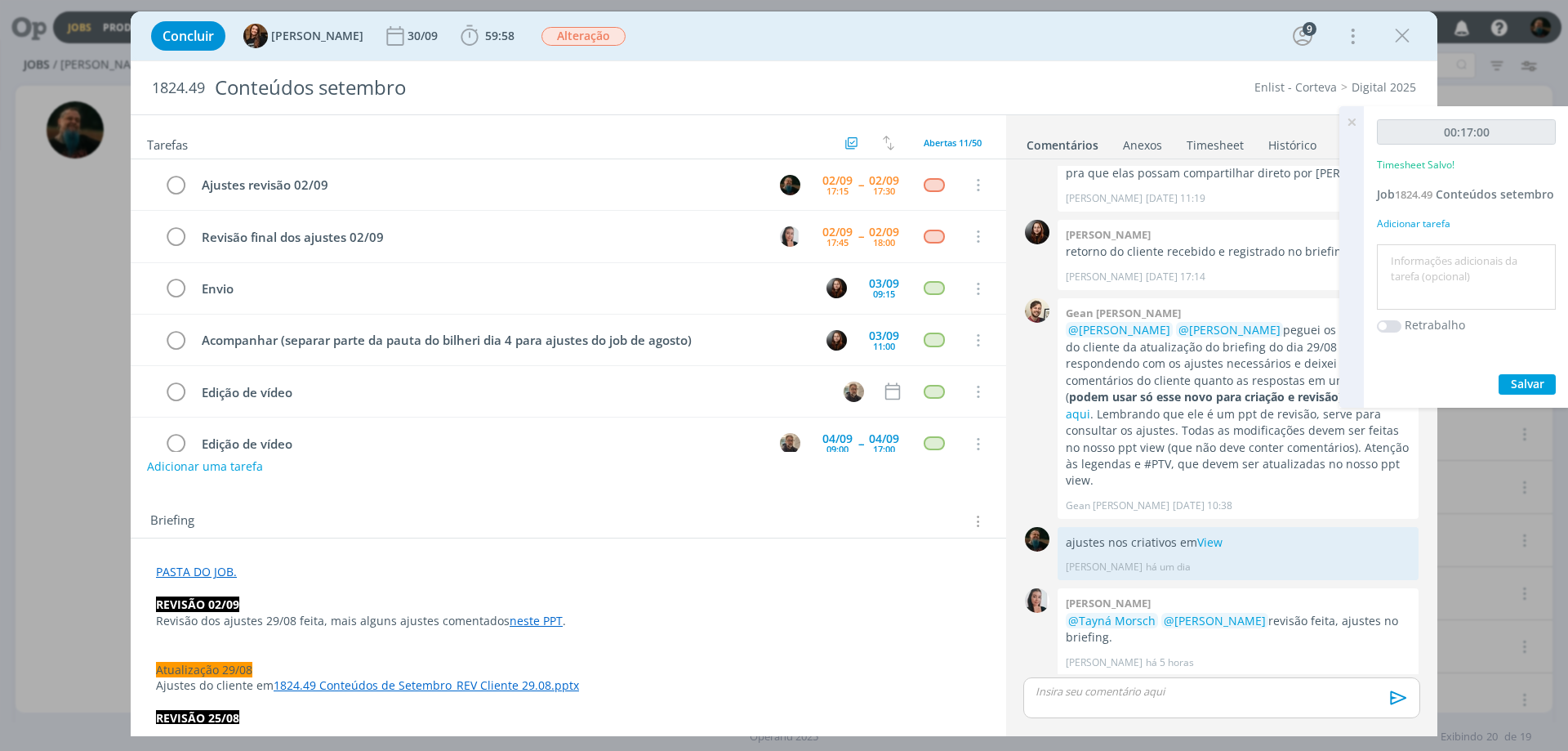
click at [1442, 278] on textarea at bounding box center [1466, 278] width 170 height 58
type textarea "ajustes de layout"
click at [1514, 385] on span "Salvar" at bounding box center [1528, 383] width 34 height 16
click at [1350, 118] on icon at bounding box center [1352, 122] width 30 height 32
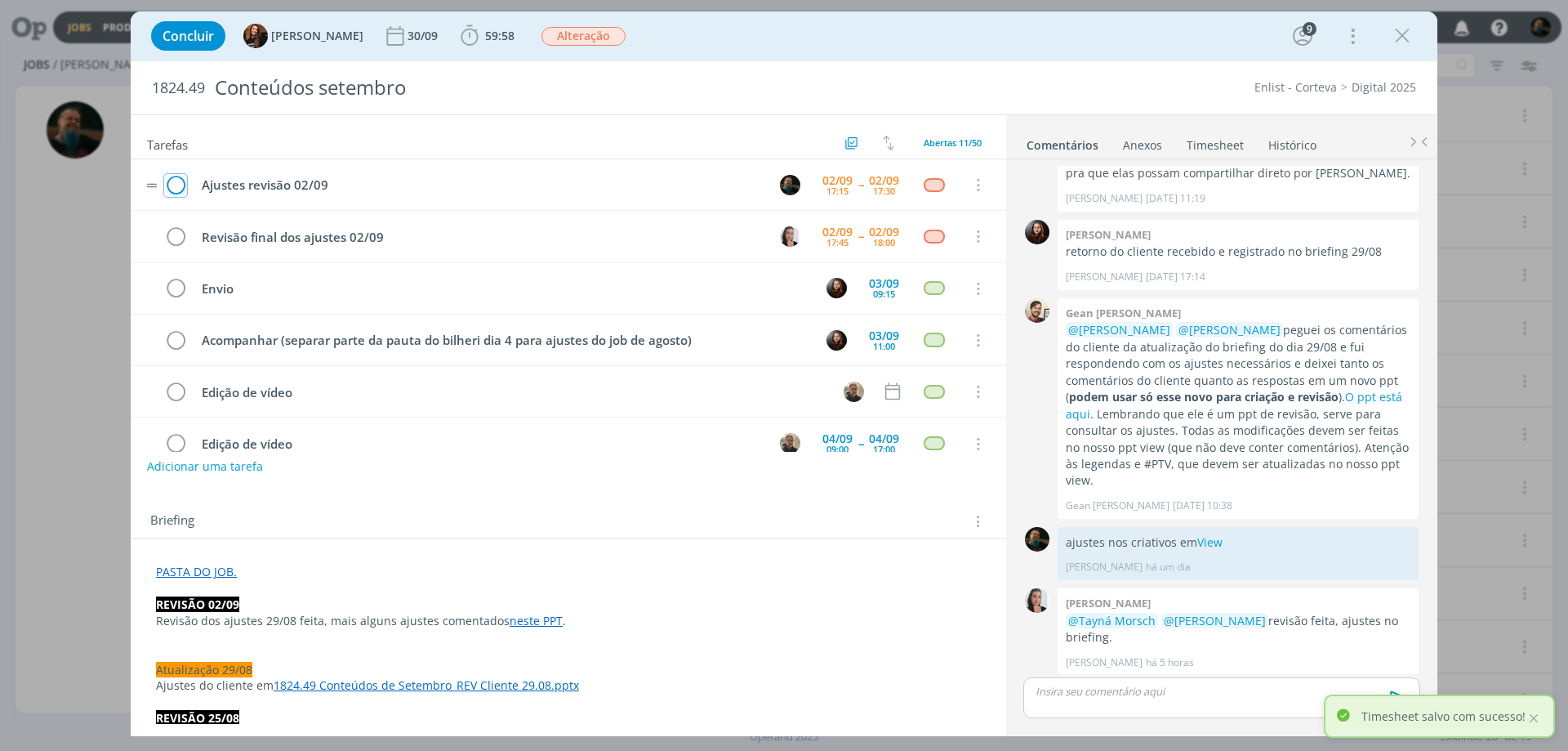
click at [176, 181] on icon "dialog" at bounding box center [175, 185] width 23 height 25
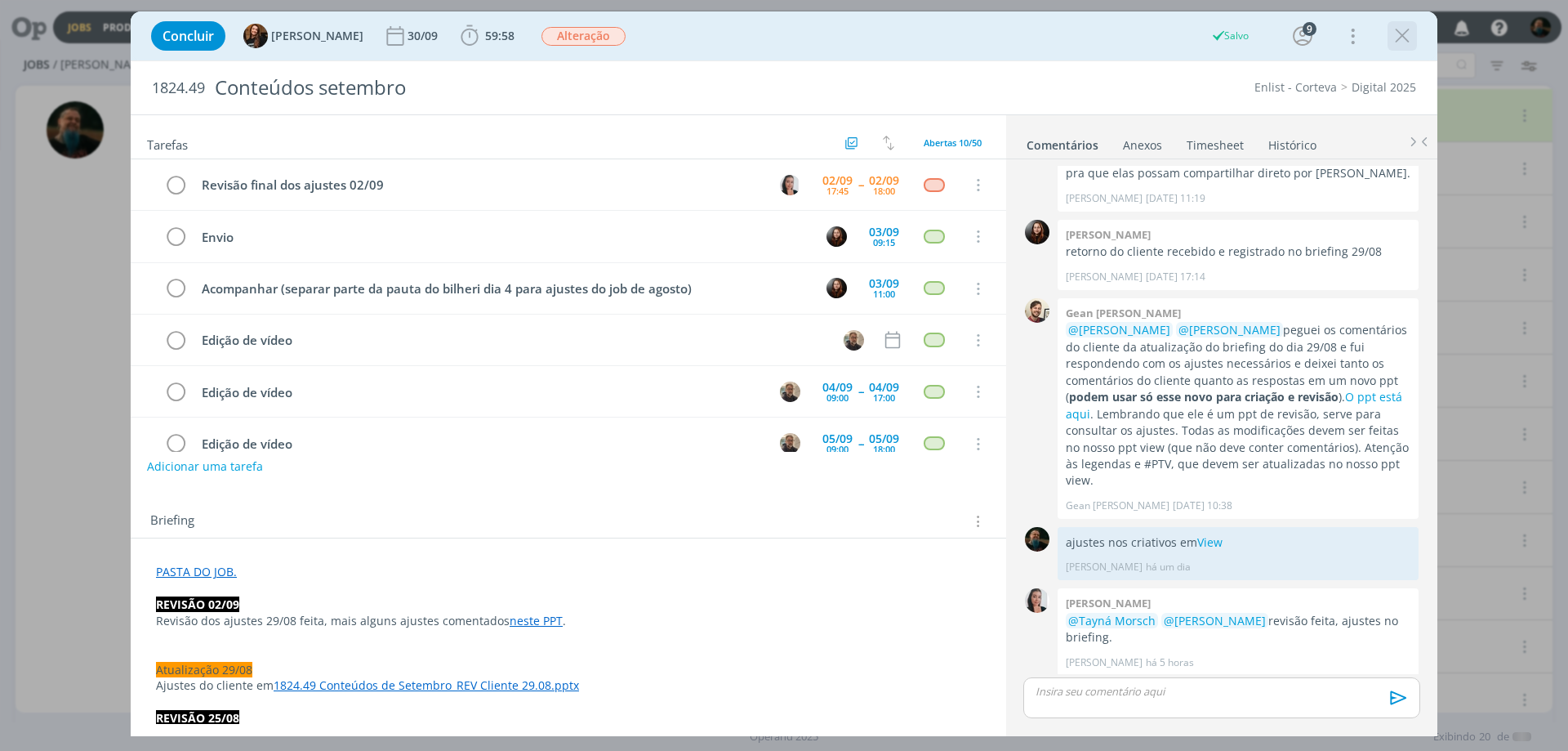
click at [1407, 33] on icon "dialog" at bounding box center [1403, 36] width 25 height 25
